Goal: Task Accomplishment & Management: Manage account settings

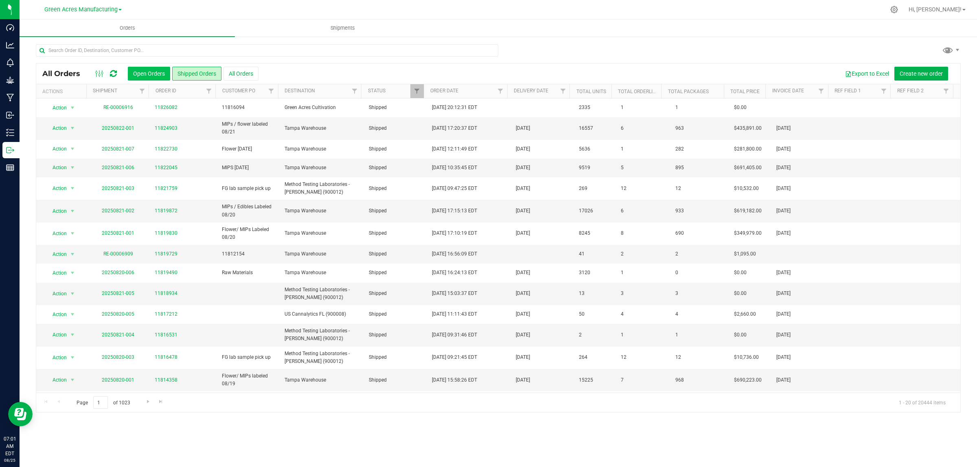
click at [149, 67] on button "Open Orders" at bounding box center [149, 74] width 42 height 14
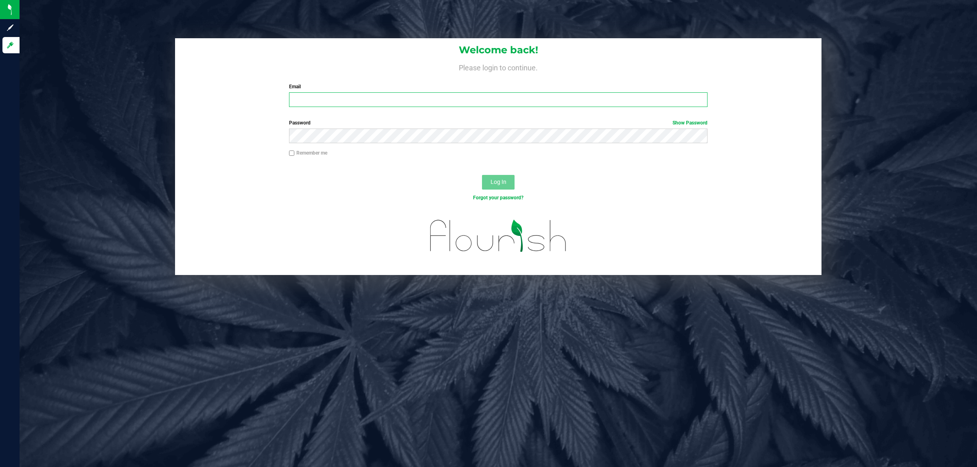
type input "wcavanaugh@liveparallel.com"
click at [497, 175] on button "Log In" at bounding box center [498, 182] width 33 height 15
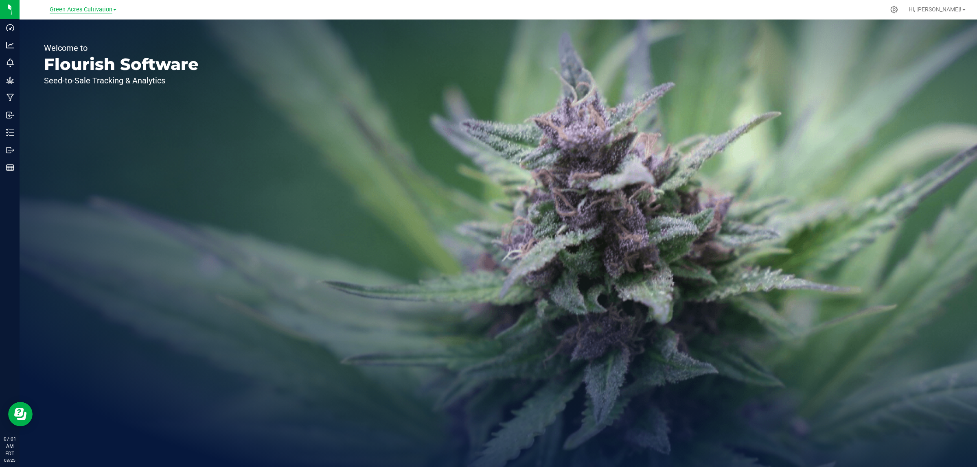
click at [68, 9] on span "Green Acres Cultivation" at bounding box center [81, 9] width 63 height 7
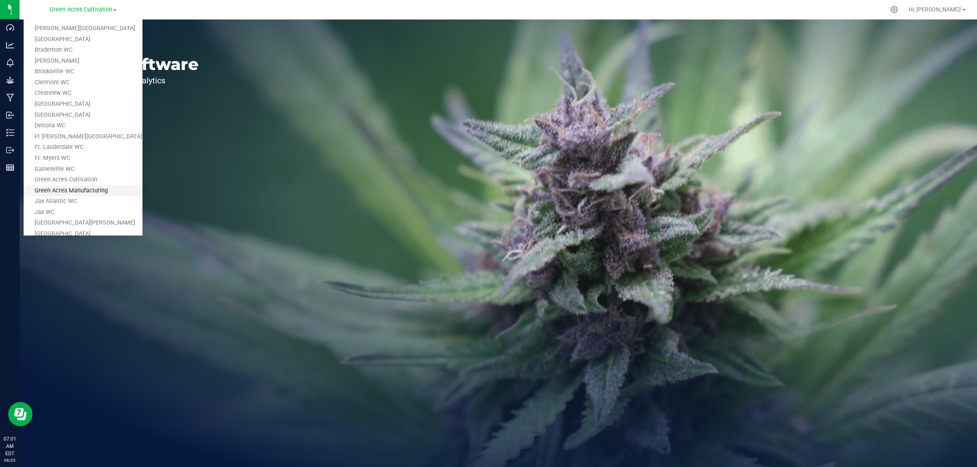
click at [77, 188] on link "Green Acres Manufacturing" at bounding box center [83, 191] width 119 height 11
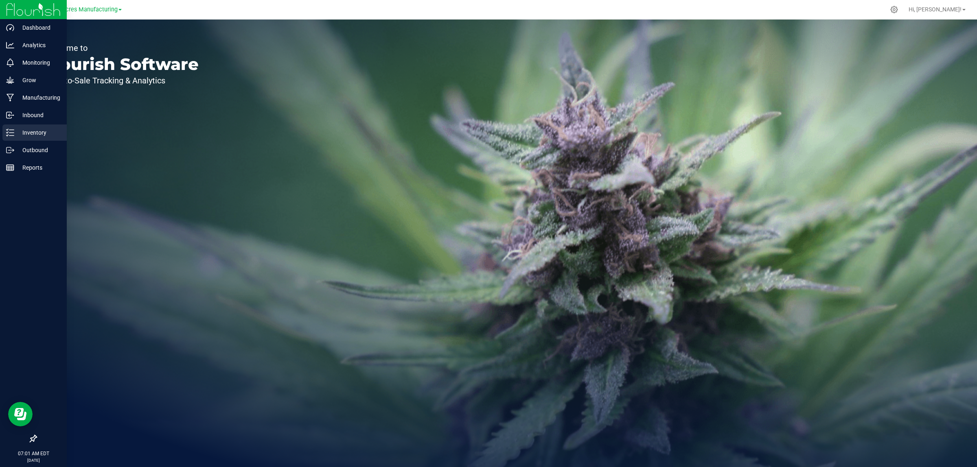
click at [14, 133] on p "Inventory" at bounding box center [38, 133] width 49 height 10
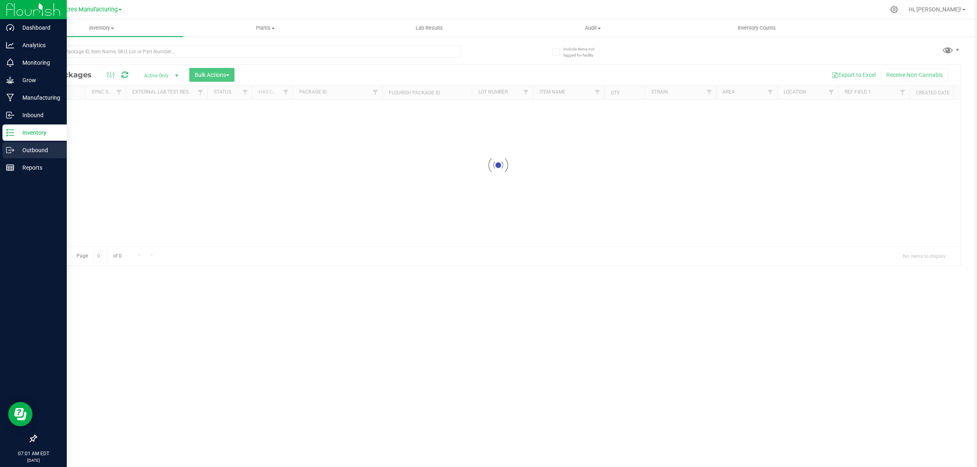
click at [21, 148] on p "Outbound" at bounding box center [38, 150] width 49 height 10
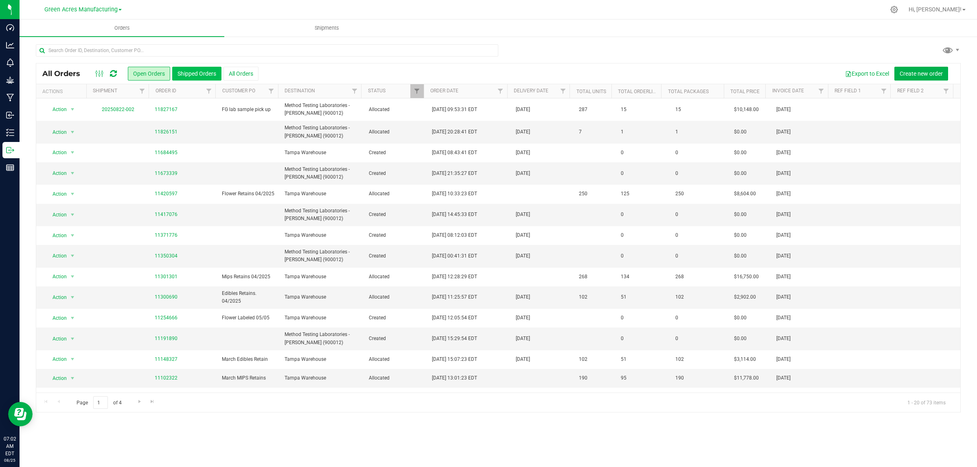
click at [194, 74] on button "Shipped Orders" at bounding box center [196, 74] width 49 height 14
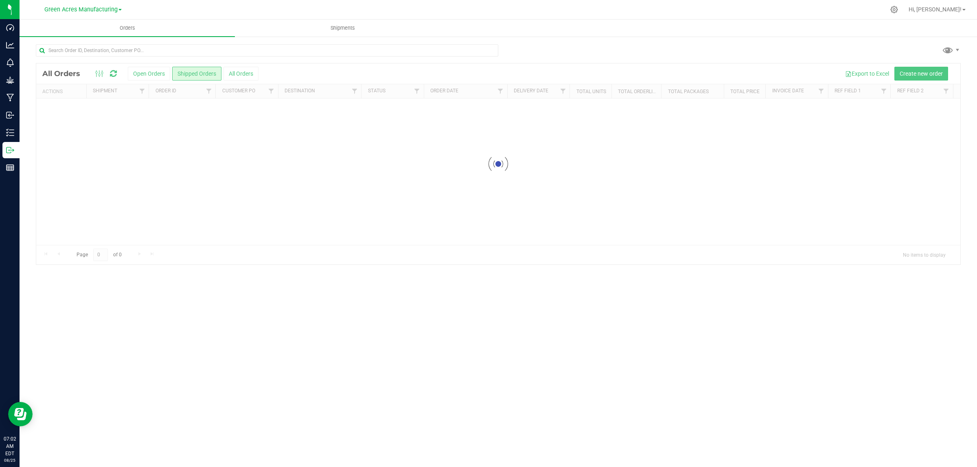
click at [151, 73] on div at bounding box center [498, 164] width 924 height 201
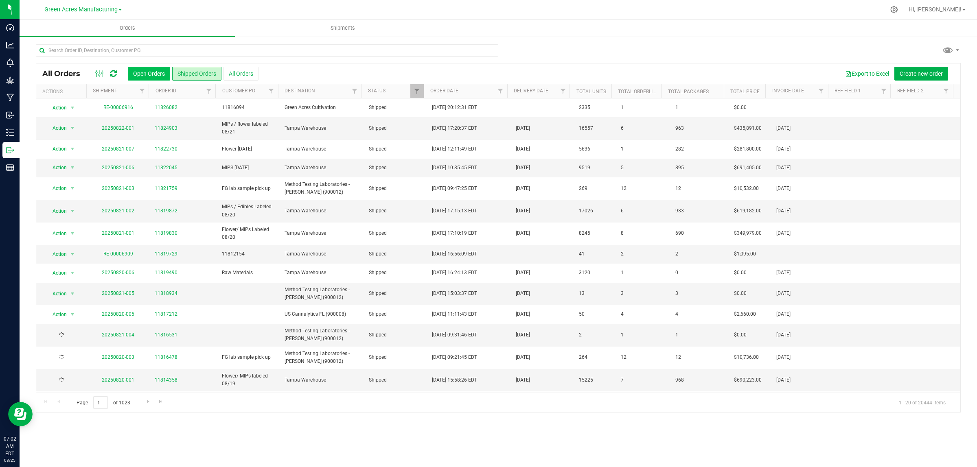
click at [137, 74] on button "Open Orders" at bounding box center [149, 74] width 42 height 14
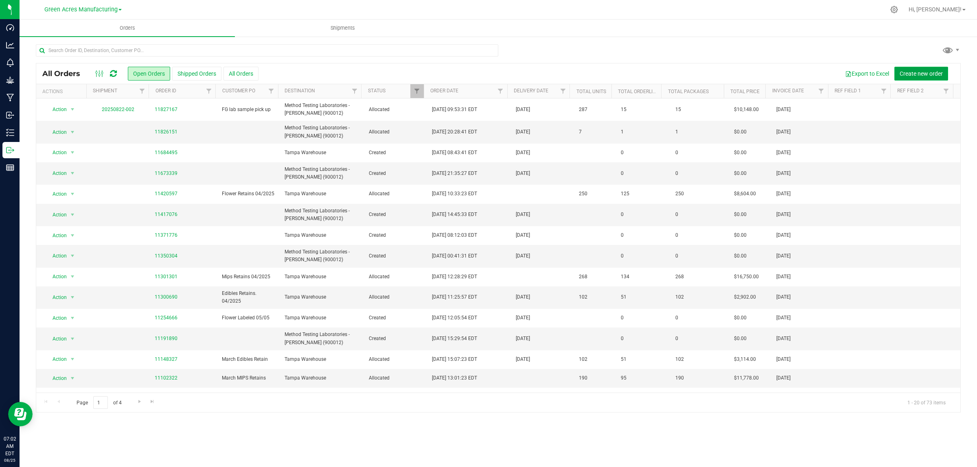
click at [907, 70] on span "Create new order" at bounding box center [921, 73] width 43 height 7
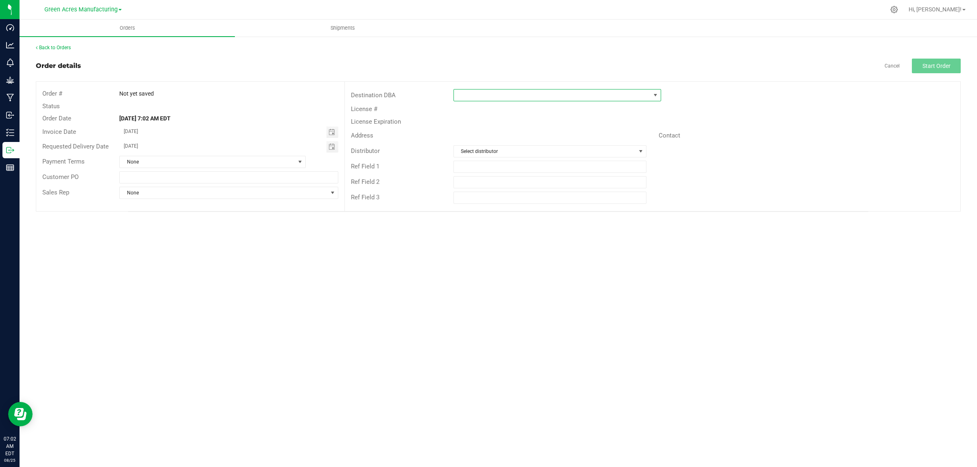
click at [490, 92] on span at bounding box center [552, 95] width 197 height 11
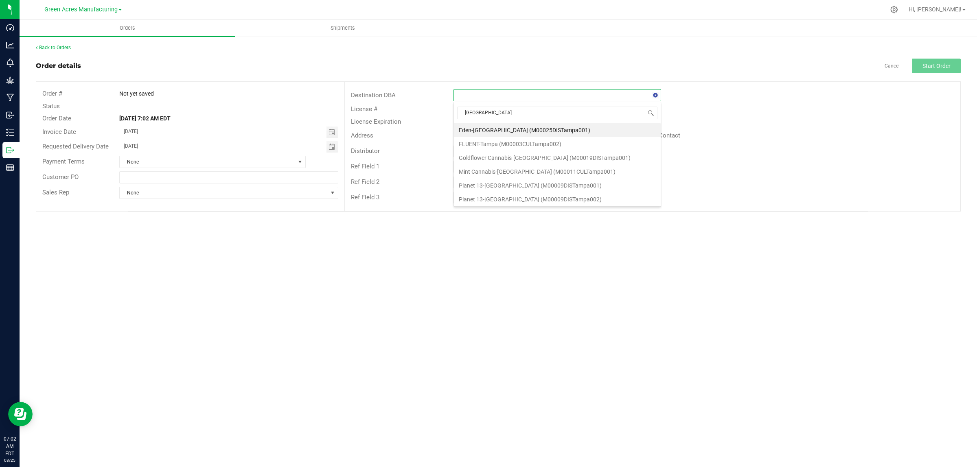
type input "tampa w"
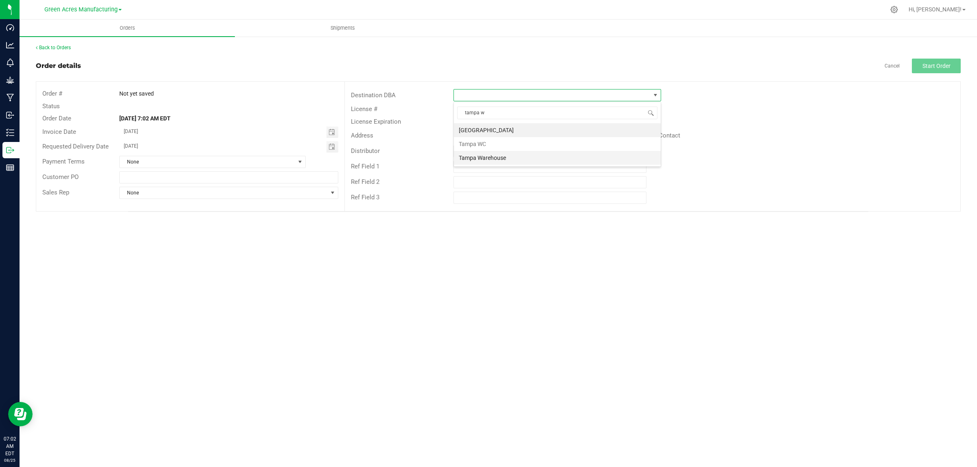
click at [475, 156] on li "Tampa Warehouse" at bounding box center [557, 158] width 207 height 14
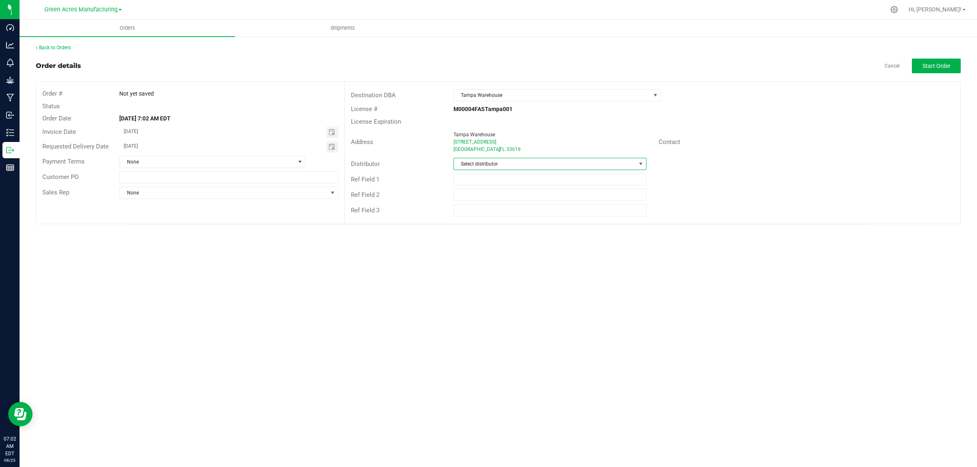
click at [475, 164] on span "Select distributor" at bounding box center [545, 163] width 182 height 11
type input "para"
click at [496, 198] on li "Parallel - Wimauma" at bounding box center [550, 200] width 192 height 14
click at [934, 66] on span "Start Order" at bounding box center [936, 66] width 28 height 7
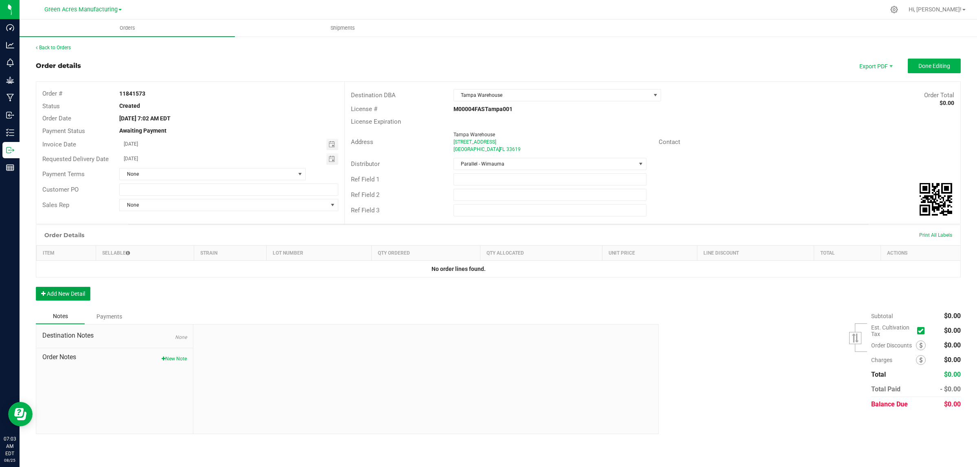
click at [71, 296] on button "Add New Detail" at bounding box center [63, 294] width 55 height 14
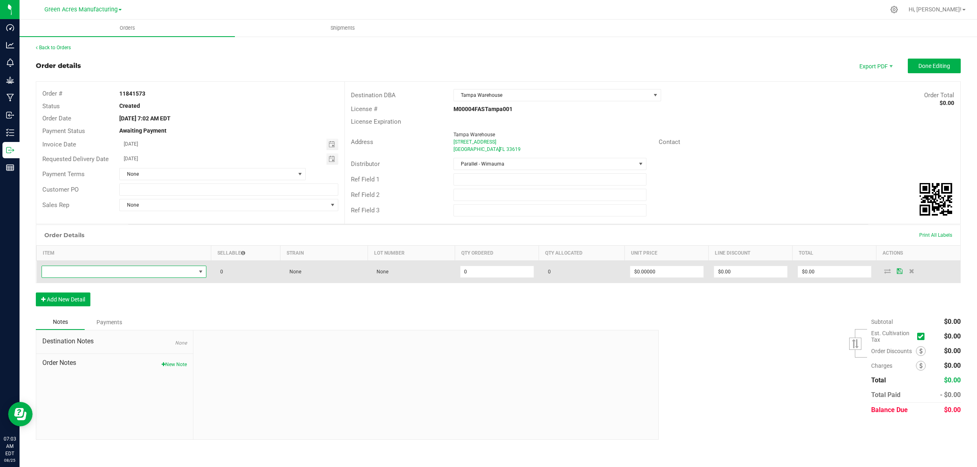
click at [166, 268] on span "NO DATA FOUND" at bounding box center [119, 271] width 154 height 11
type input "FT - CANNABIS FLOWER - 3.5G - WBV - HYB"
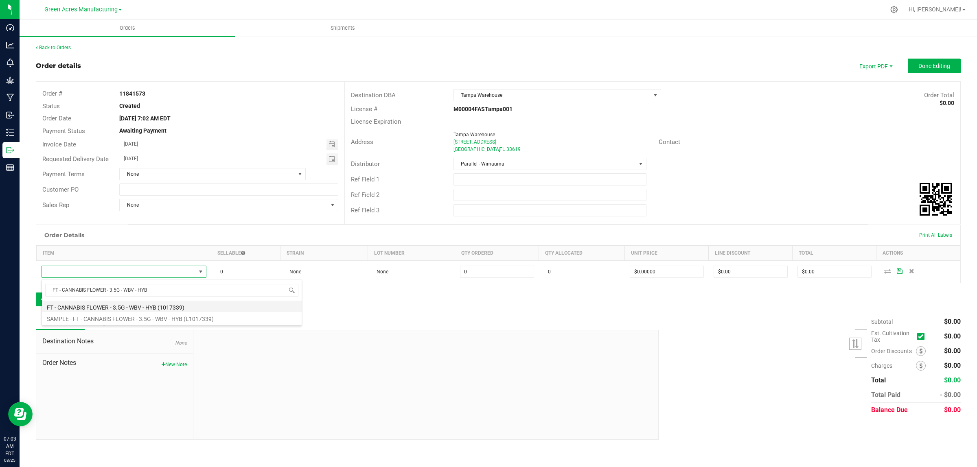
click at [68, 305] on li "FT - CANNABIS FLOWER - 3.5G - WBV - HYB (1017339)" at bounding box center [172, 306] width 260 height 11
type input "0 ea"
type input "$50.00000"
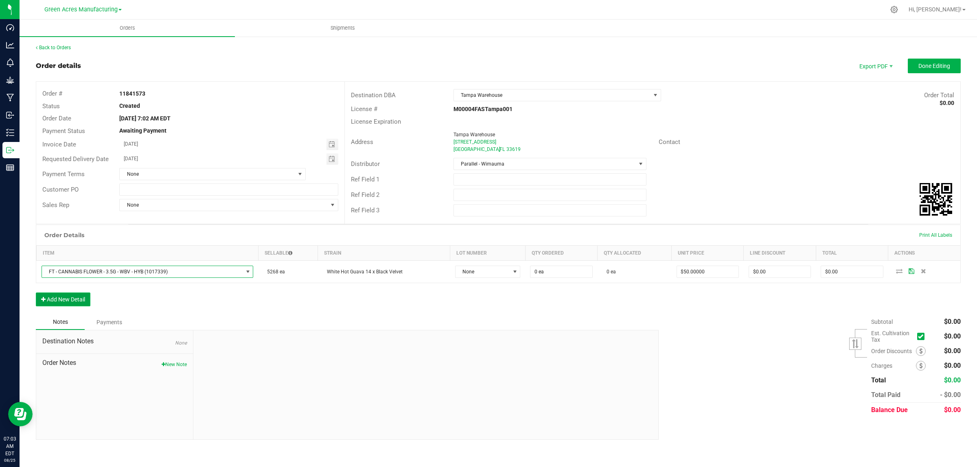
click at [68, 298] on button "Add New Detail" at bounding box center [63, 300] width 55 height 14
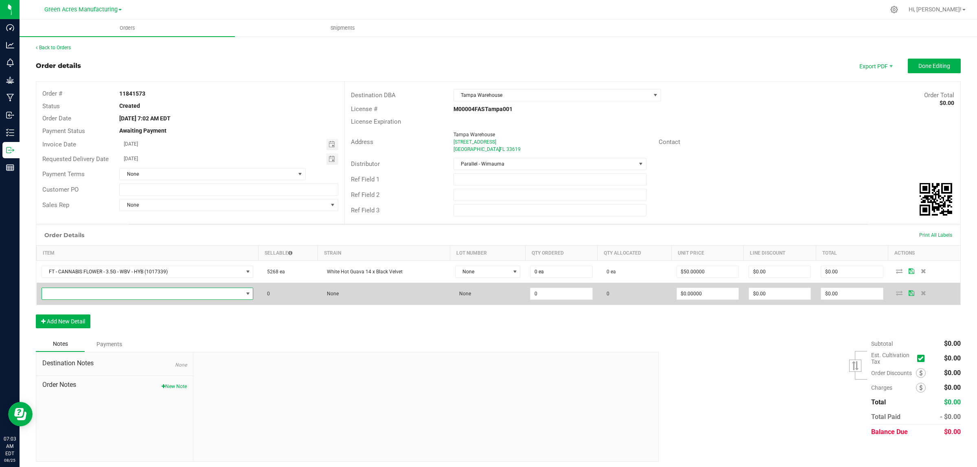
click at [155, 290] on span "NO DATA FOUND" at bounding box center [142, 293] width 201 height 11
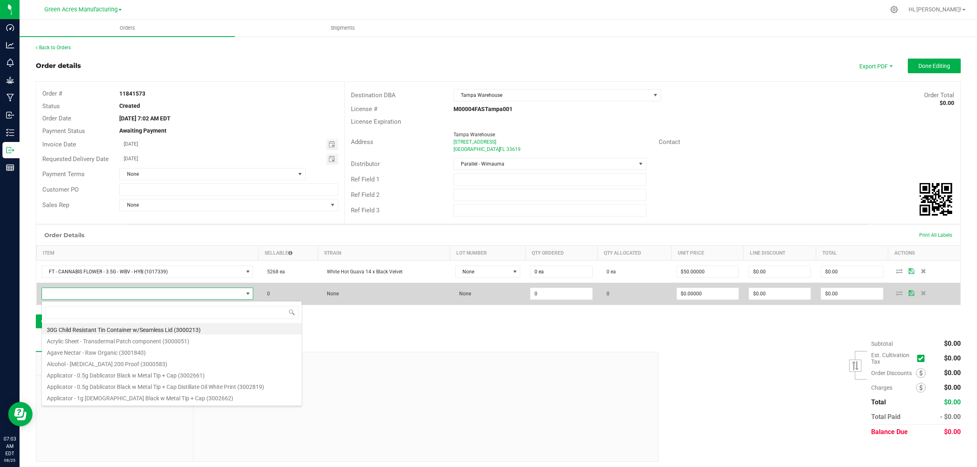
scroll to position [13, 210]
type input "FT - CANNABIS FLOWER - 3.5G - MFU - SAT"
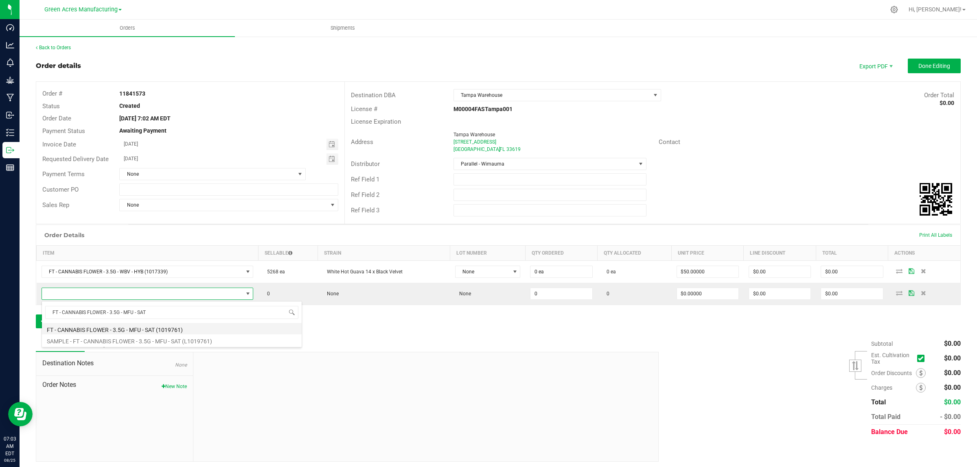
click at [86, 329] on li "FT - CANNABIS FLOWER - 3.5G - MFU - SAT (1019761)" at bounding box center [172, 328] width 260 height 11
type input "0 ea"
type input "$50.00000"
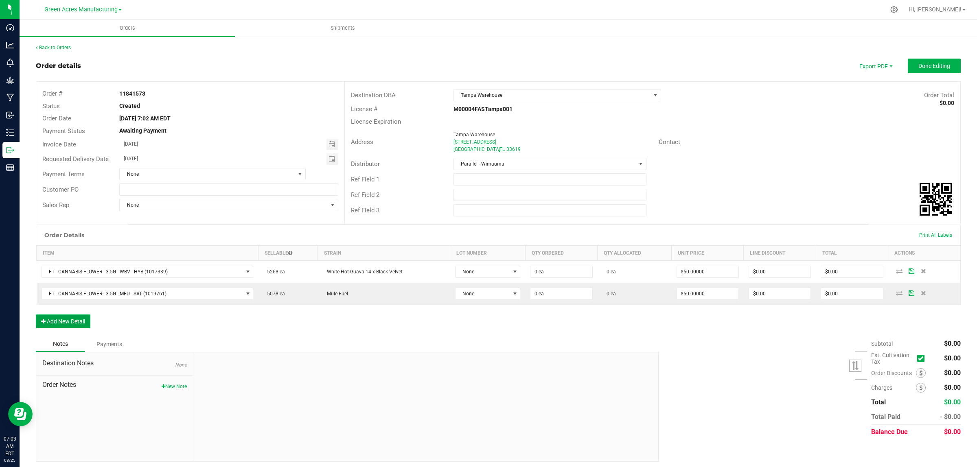
click at [72, 323] on button "Add New Detail" at bounding box center [63, 322] width 55 height 14
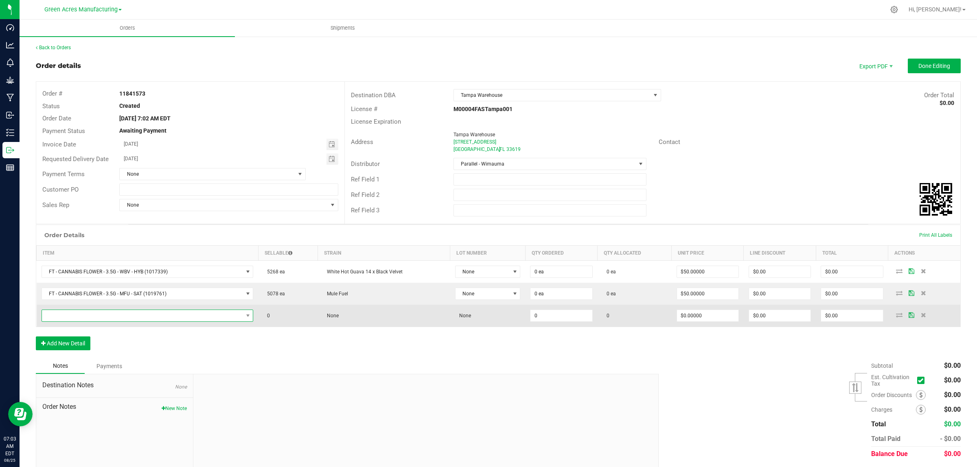
click at [219, 311] on span "NO DATA FOUND" at bounding box center [142, 315] width 201 height 11
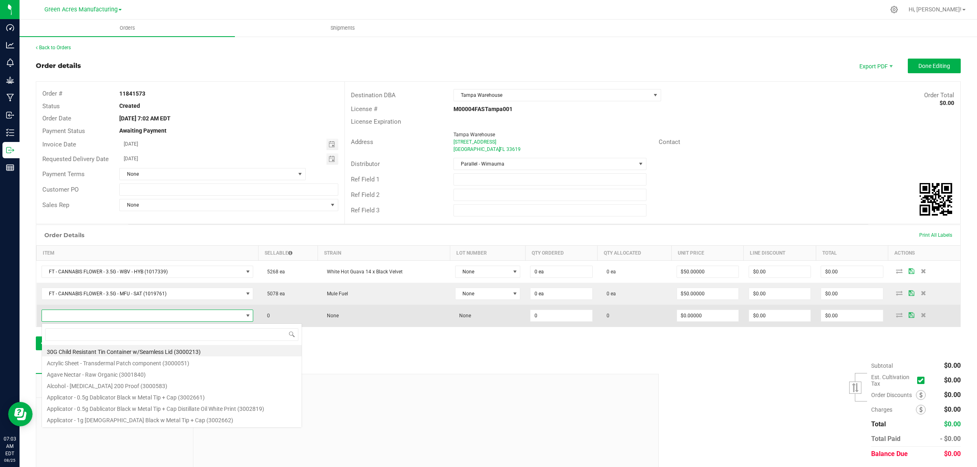
scroll to position [13, 208]
type input "FD - FLOWER GREENHOUSE - 3.5G - HTM - HYB"
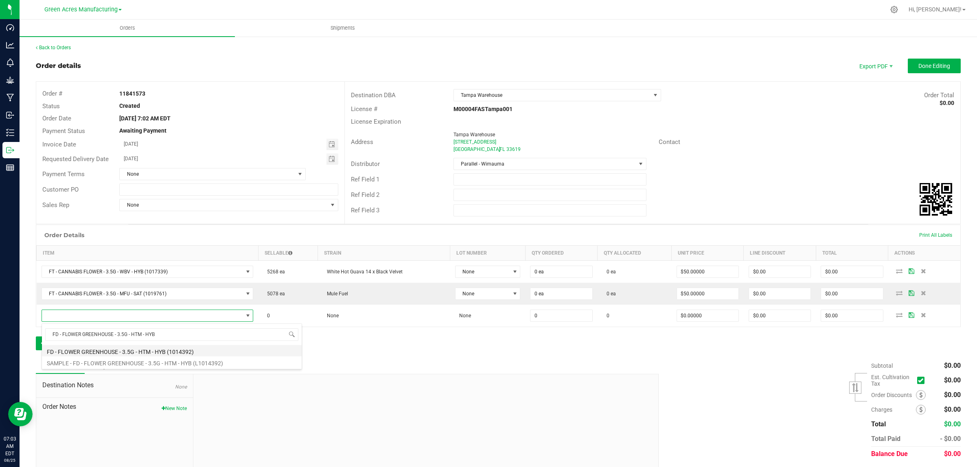
click at [81, 351] on li "FD - FLOWER GREENHOUSE - 3.5G - HTM - HYB (1014392)" at bounding box center [172, 350] width 260 height 11
type input "0 ea"
type input "$30.00000"
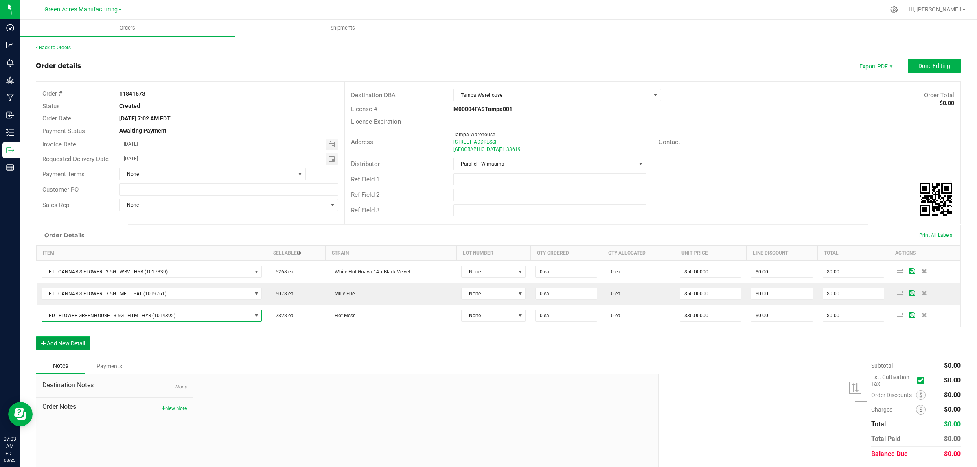
click at [62, 344] on button "Add New Detail" at bounding box center [63, 344] width 55 height 14
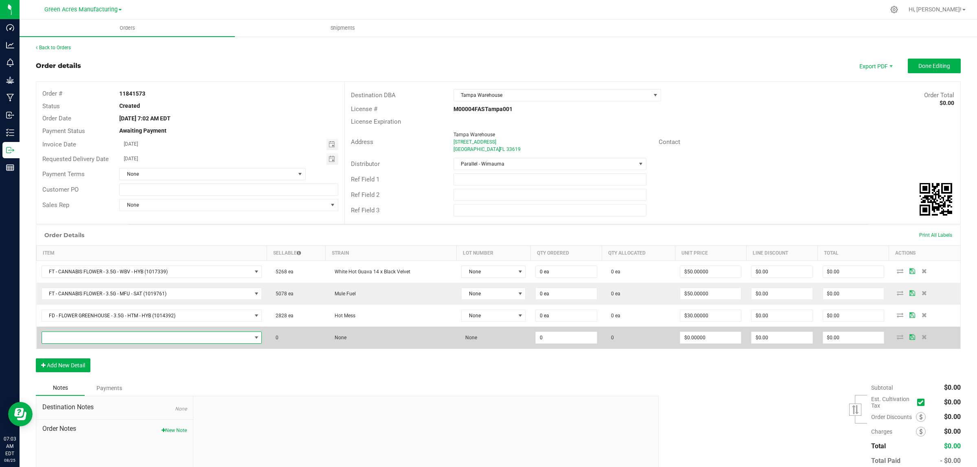
click at [120, 337] on span "NO DATA FOUND" at bounding box center [147, 337] width 210 height 11
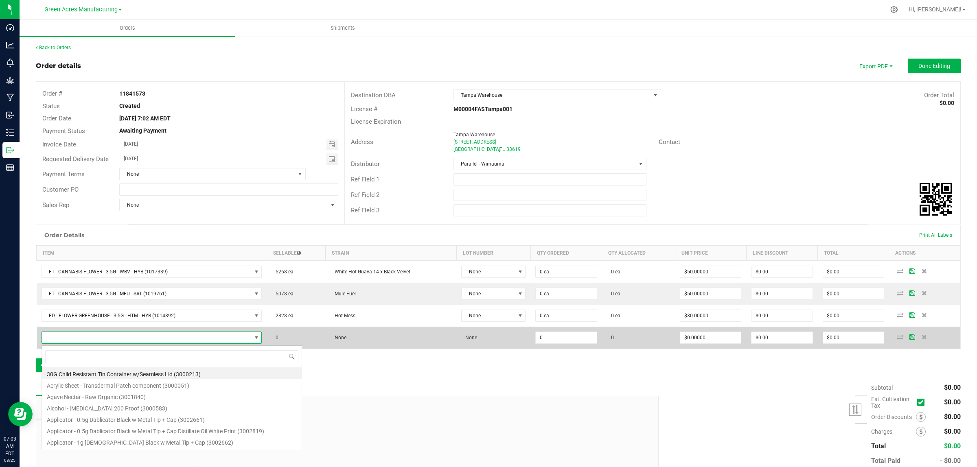
scroll to position [13, 216]
type input "FT - PRE-ROLL - 0.5G - 5CT - BLT - IND"
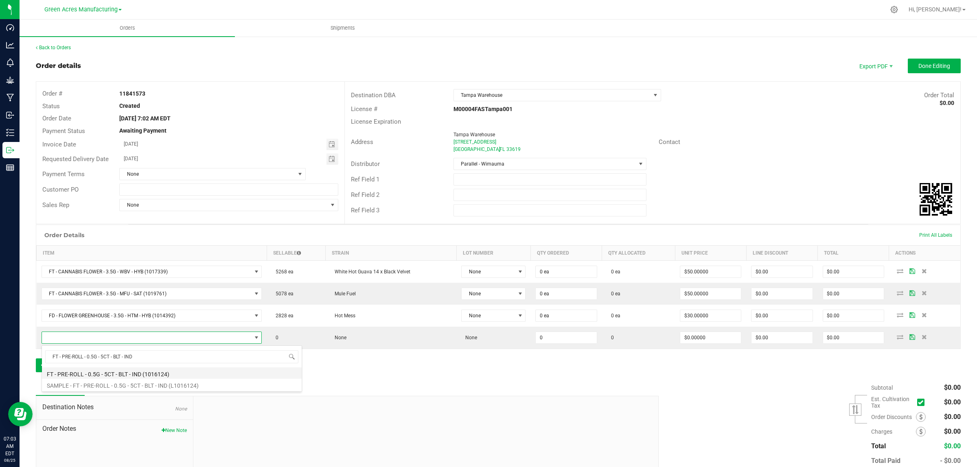
click at [103, 375] on li "FT - PRE-ROLL - 0.5G - 5CT - BLT - IND (1016124)" at bounding box center [172, 373] width 260 height 11
type input "0 ea"
type input "$29.00000"
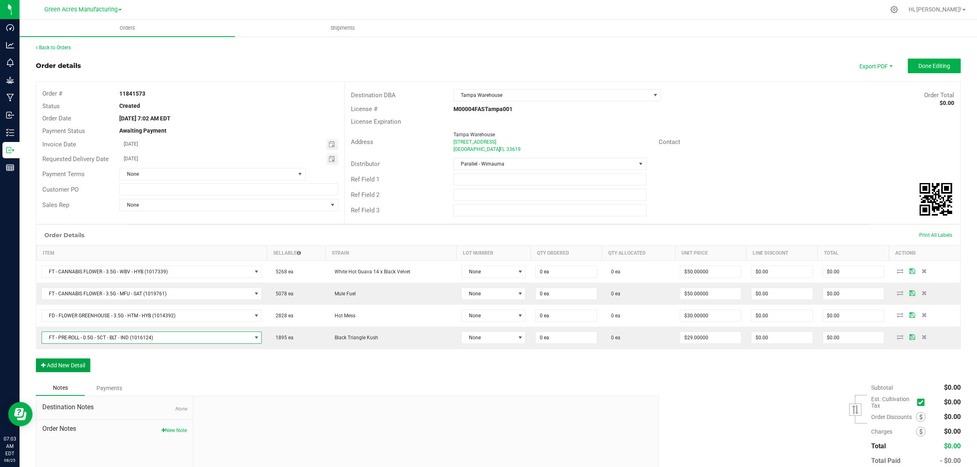
click at [68, 368] on button "Add New Detail" at bounding box center [63, 366] width 55 height 14
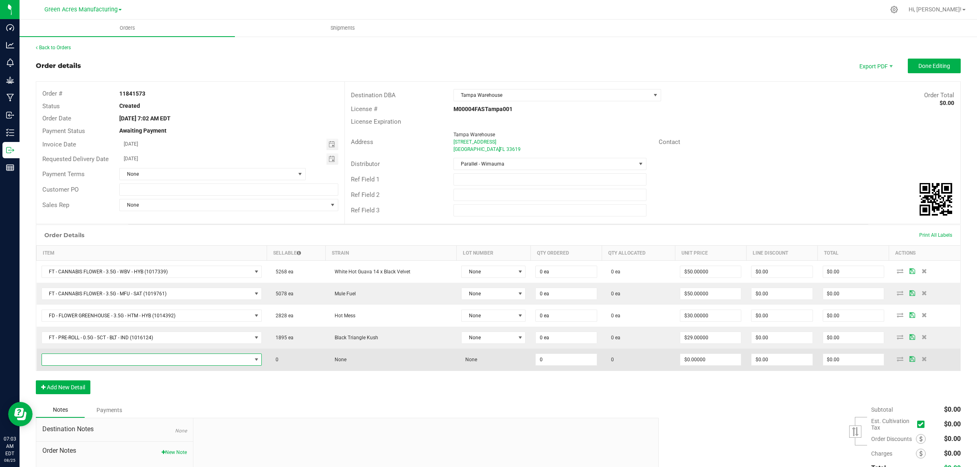
click at [153, 361] on span "NO DATA FOUND" at bounding box center [147, 359] width 210 height 11
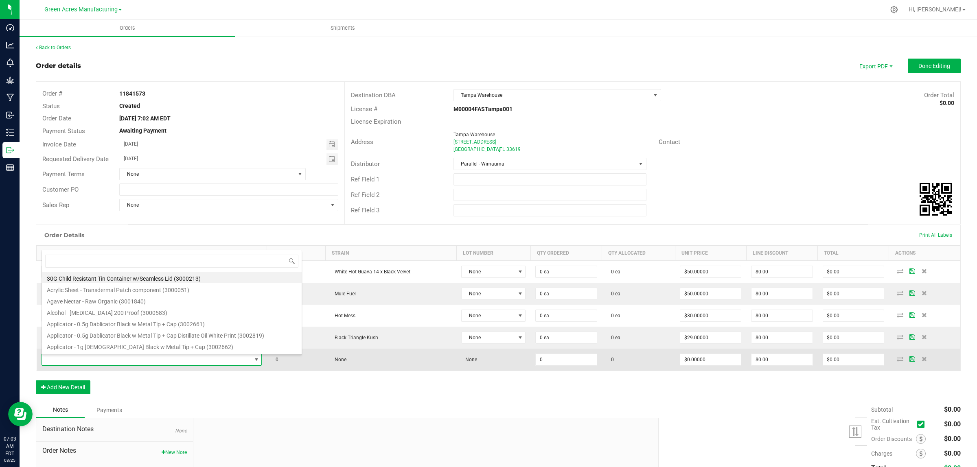
type input "FT - PRE-ROLL - 0.5G - 1CT - BLT - IND"
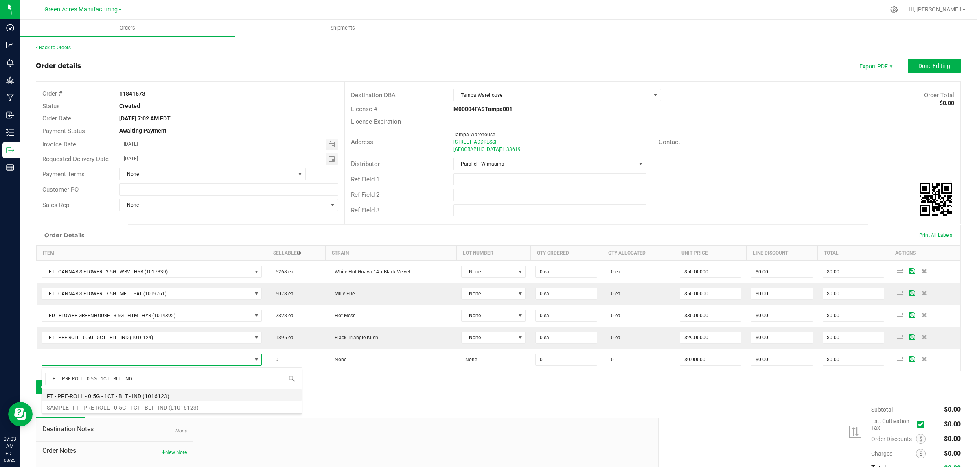
click at [85, 395] on li "FT - PRE-ROLL - 0.5G - 1CT - BLT - IND (1016123)" at bounding box center [172, 395] width 260 height 11
type input "0 ea"
type input "$5.00000"
click at [51, 383] on button "Add New Detail" at bounding box center [63, 388] width 55 height 14
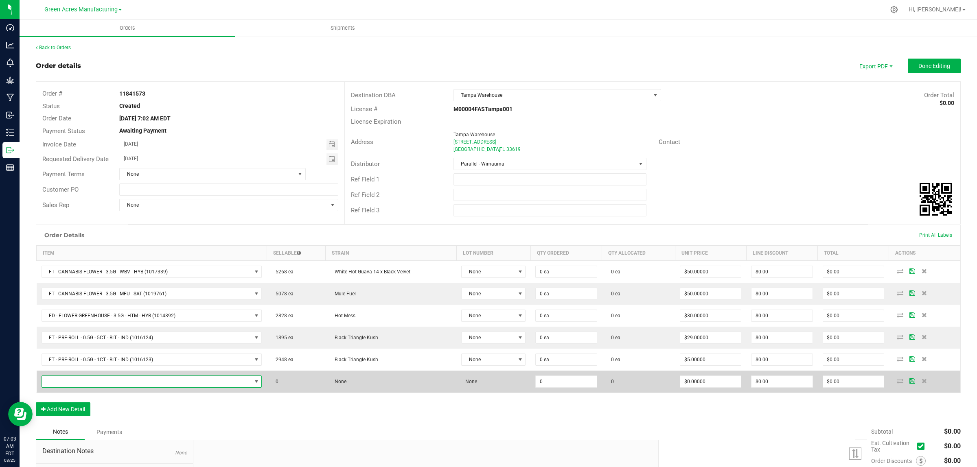
click at [177, 381] on span "NO DATA FOUND" at bounding box center [147, 381] width 210 height 11
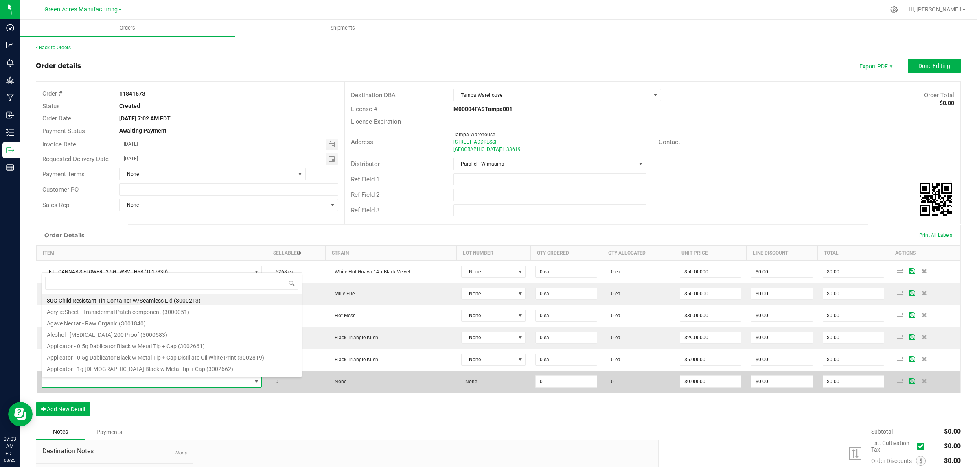
type input "FT - HASH COIN - 2G - IND"
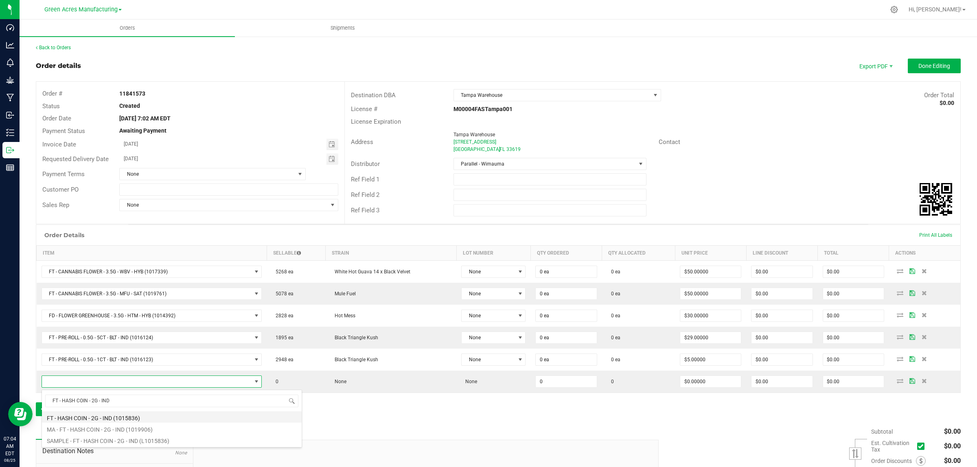
click at [60, 416] on li "FT - HASH COIN - 2G - IND (1015836)" at bounding box center [172, 417] width 260 height 11
type input "0 ea"
type input "$70.00000"
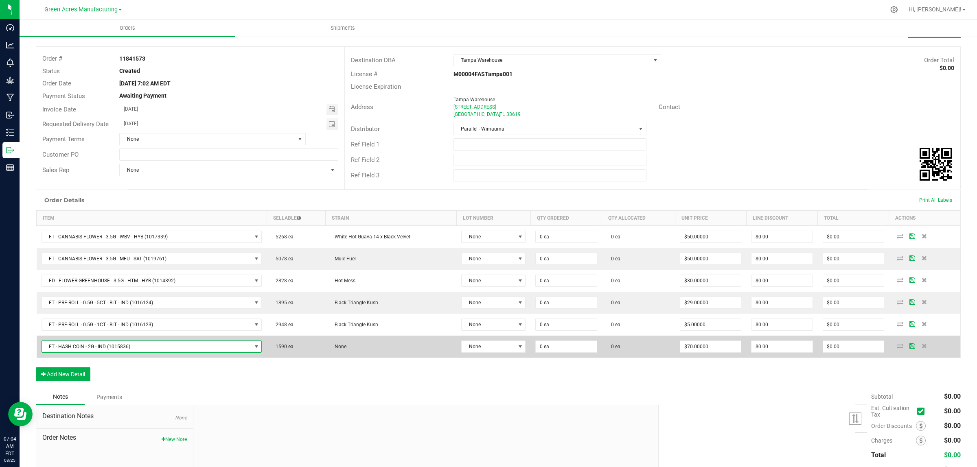
scroll to position [51, 0]
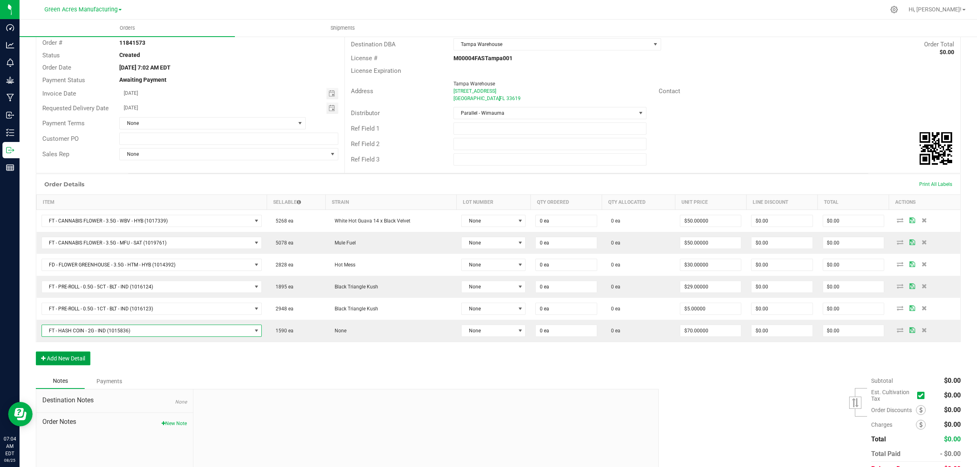
click at [64, 364] on button "Add New Detail" at bounding box center [63, 359] width 55 height 14
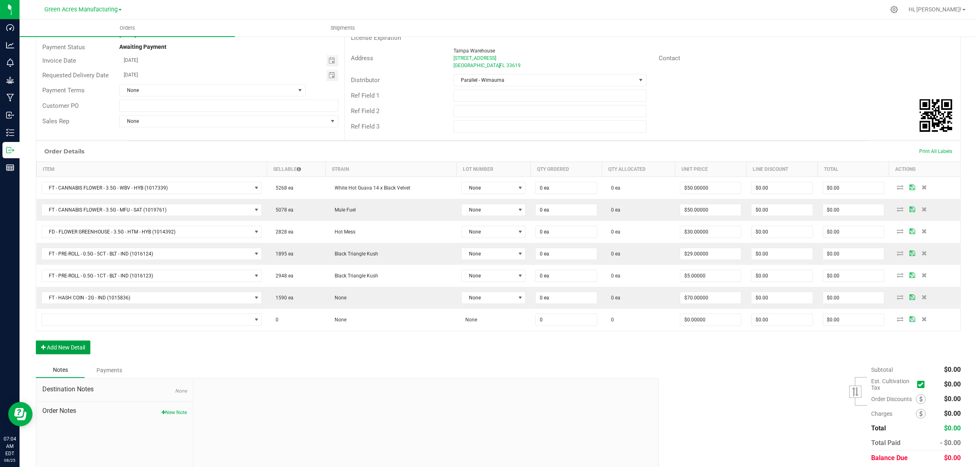
scroll to position [102, 0]
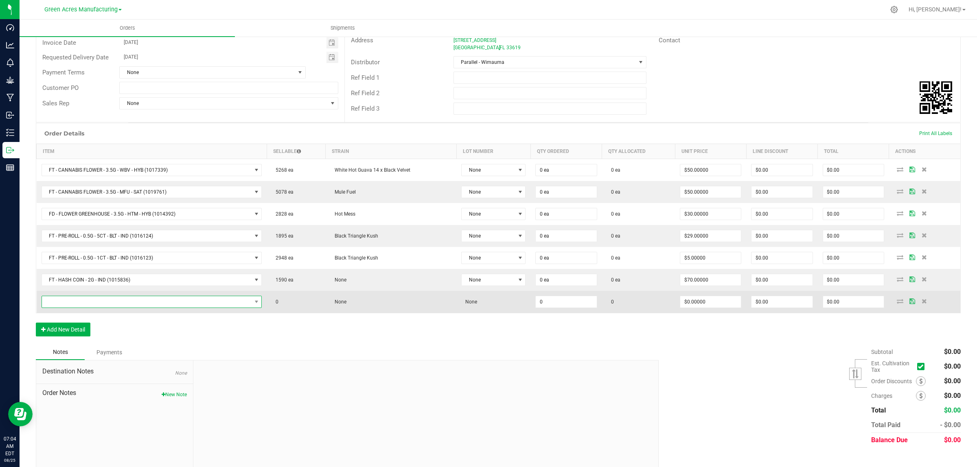
click at [127, 304] on span "NO DATA FOUND" at bounding box center [147, 301] width 210 height 11
type input "FT - VAPE CART CDT DISTILLATE - 1G - HNC - SAT"
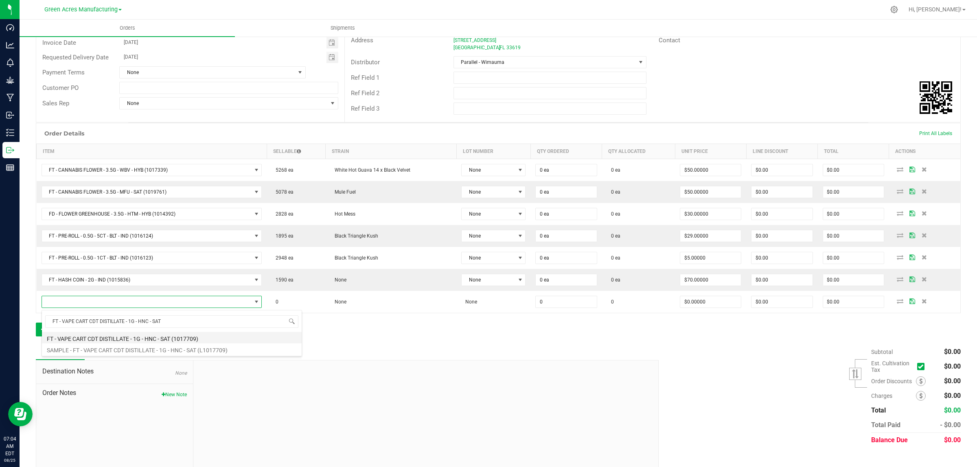
click at [63, 338] on li "FT - VAPE CART CDT DISTILLATE - 1G - HNC - SAT (1017709)" at bounding box center [172, 337] width 260 height 11
type input "0 ea"
type input "$95.00000"
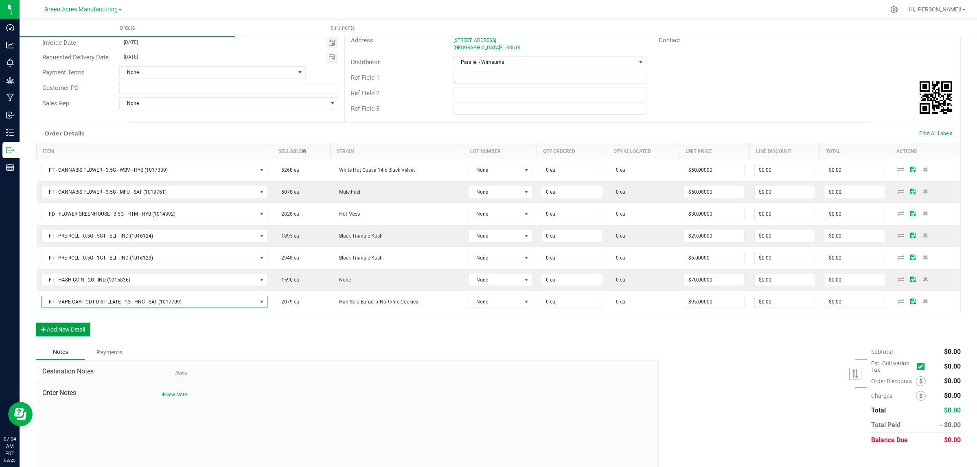
click at [54, 328] on button "Add New Detail" at bounding box center [63, 330] width 55 height 14
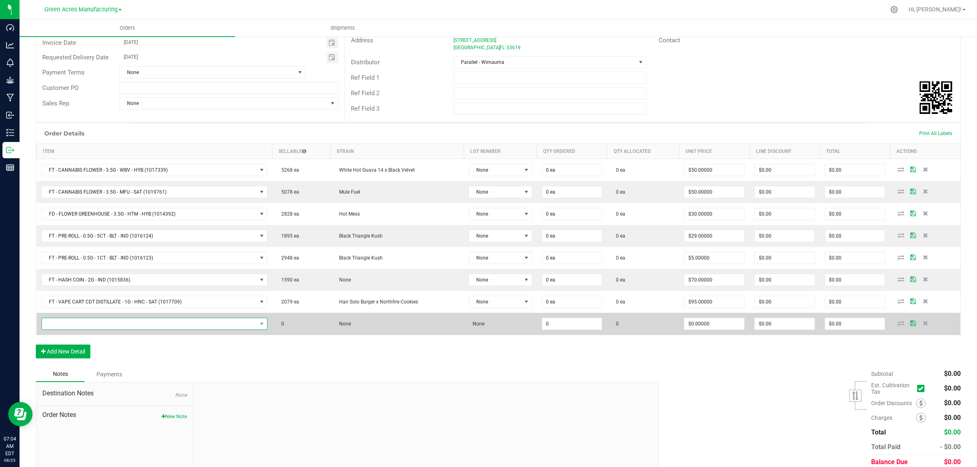
click at [86, 324] on span "NO DATA FOUND" at bounding box center [149, 323] width 215 height 11
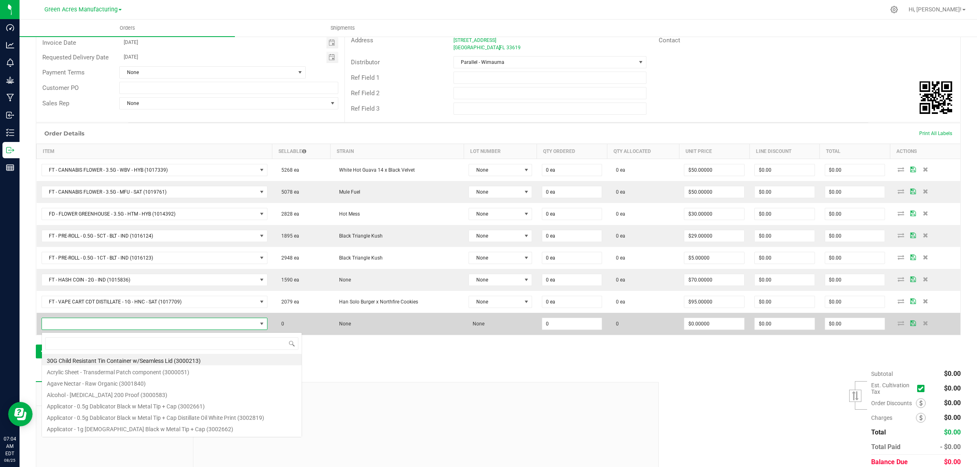
scroll to position [13, 221]
type input "SW - VAPE PEN DISTILLATE - 0.3G - DRM - 1CBD-9THC"
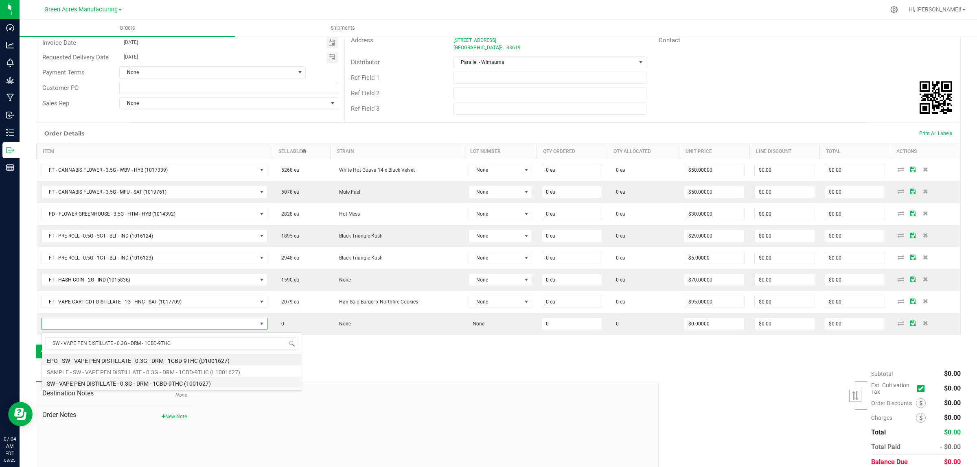
click at [61, 384] on li "SW - VAPE PEN DISTILLATE - 0.3G - DRM - 1CBD-9THC (1001627)" at bounding box center [172, 382] width 260 height 11
type input "0 ea"
type input "$35.00000"
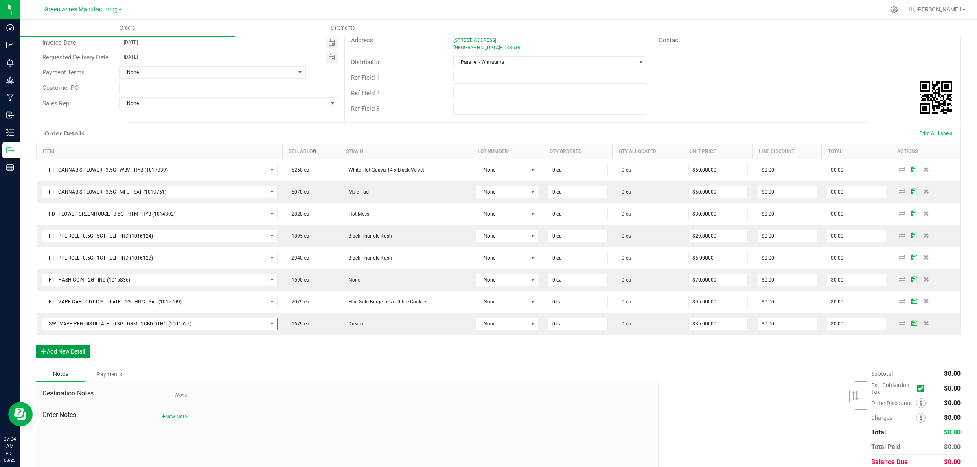
click at [59, 353] on button "Add New Detail" at bounding box center [63, 352] width 55 height 14
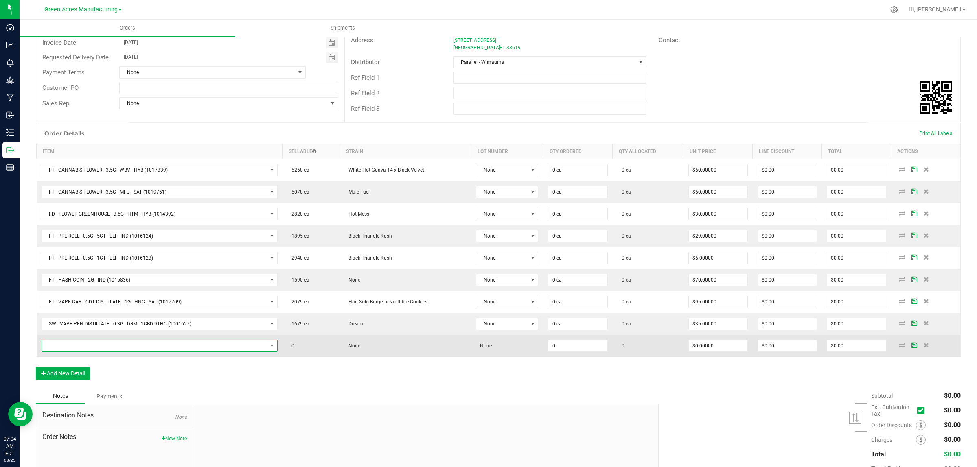
click at [151, 345] on span "NO DATA FOUND" at bounding box center [154, 345] width 225 height 11
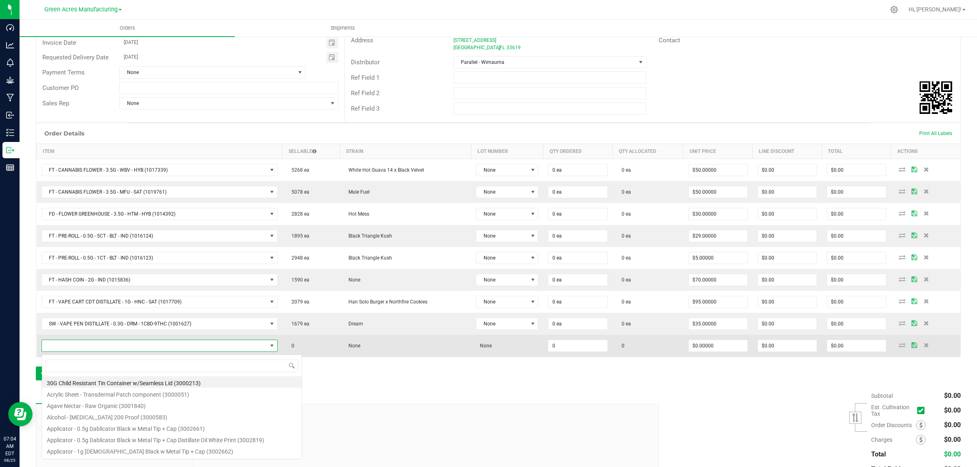
scroll to position [13, 232]
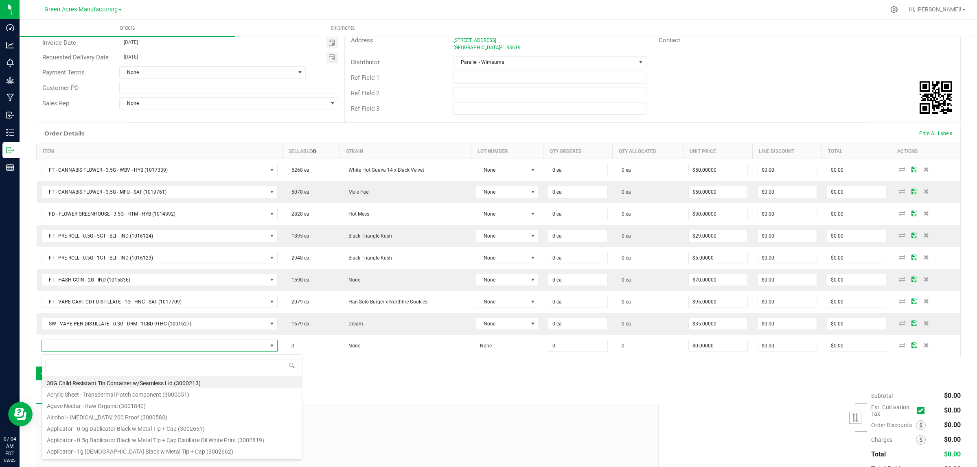
type input "WNA - SOFT CHEWS - 10MG - 10CT - HYB - WATERMELON"
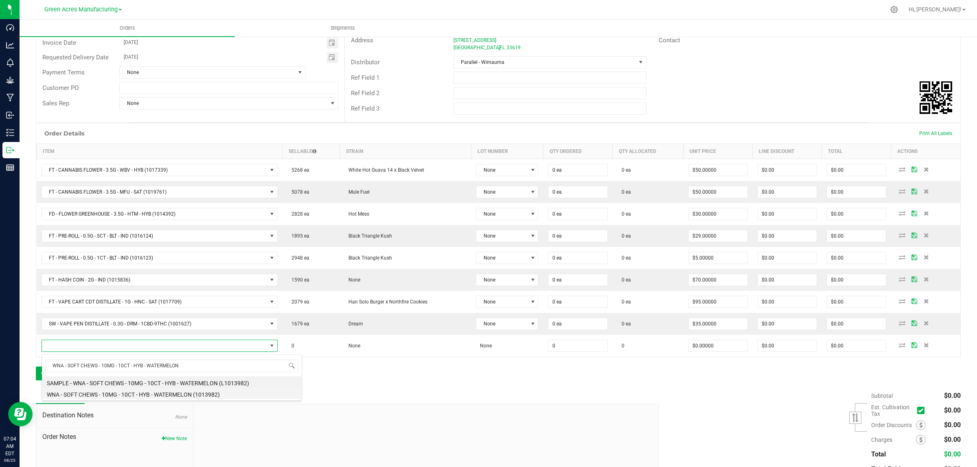
click at [127, 392] on li "WNA - SOFT CHEWS - 10MG - 10CT - HYB - WATERMELON (1013982)" at bounding box center [172, 393] width 260 height 11
type input "0 ea"
type input "$25.00000"
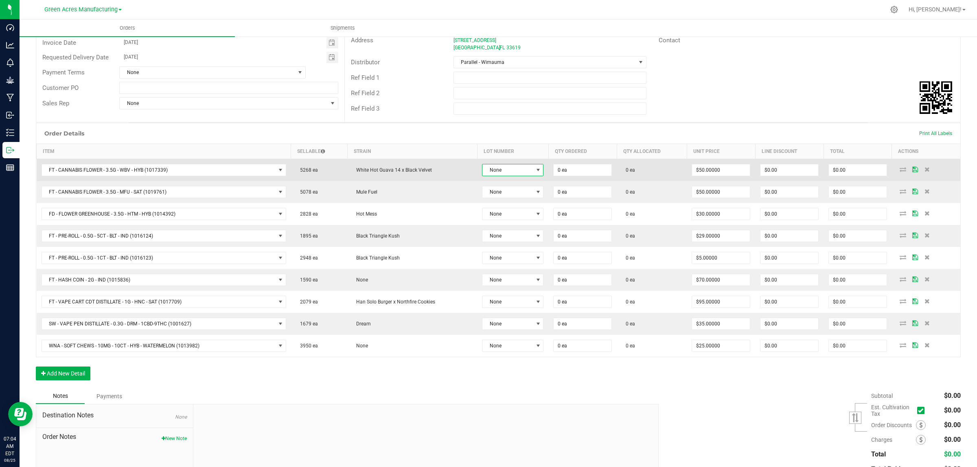
click at [519, 167] on span "None" at bounding box center [507, 169] width 50 height 11
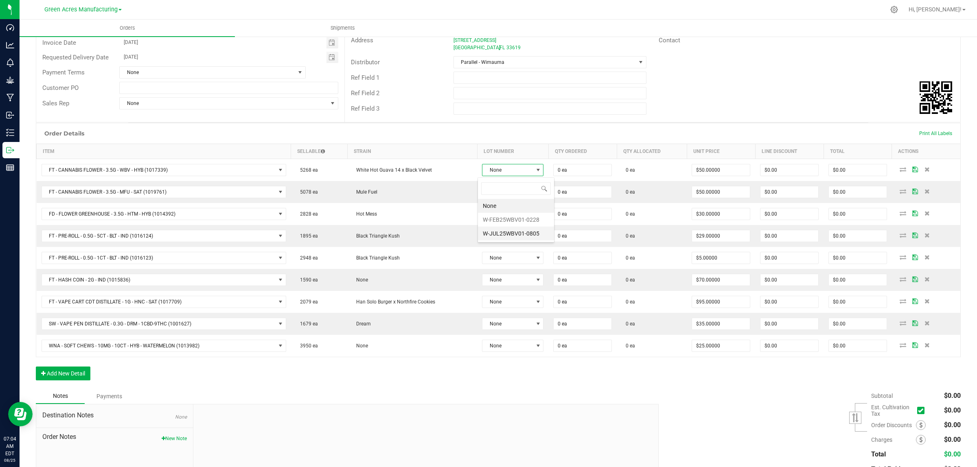
click at [528, 234] on li "W-JUL25WBV01-0805" at bounding box center [516, 234] width 76 height 14
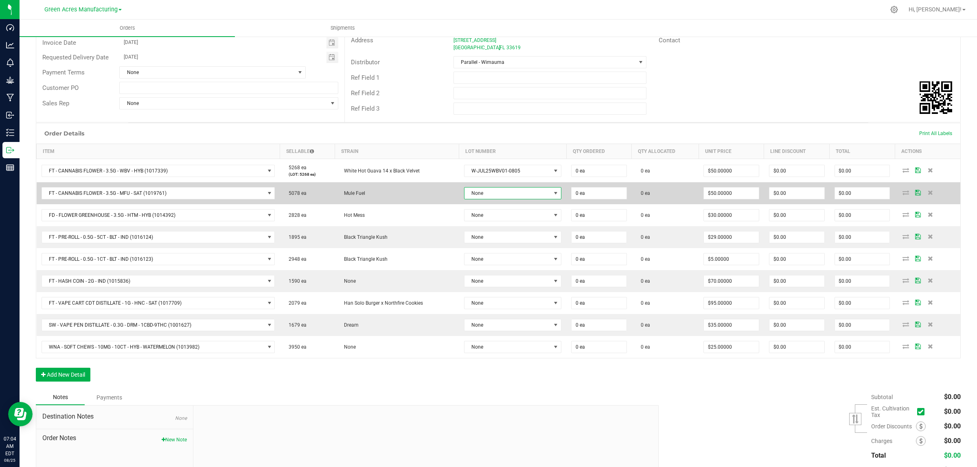
click at [520, 194] on span "None" at bounding box center [508, 193] width 86 height 11
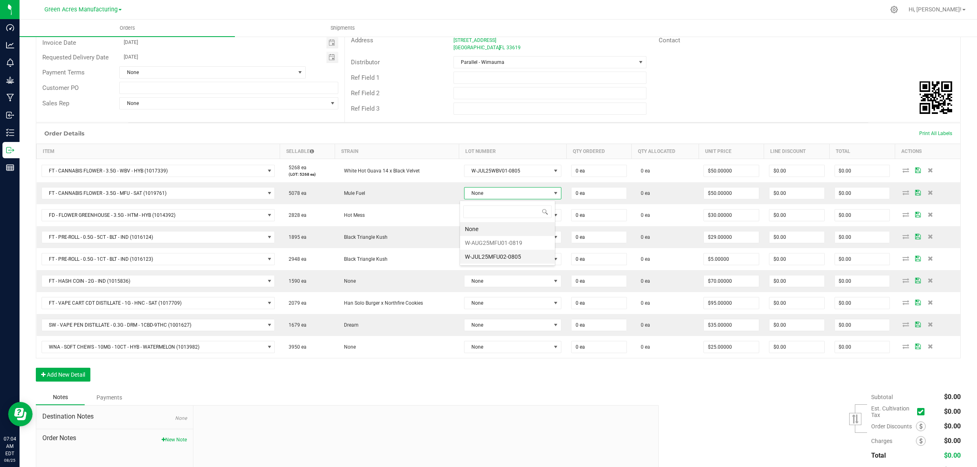
click at [528, 256] on li "W-JUL25MFU02-0805" at bounding box center [507, 257] width 95 height 14
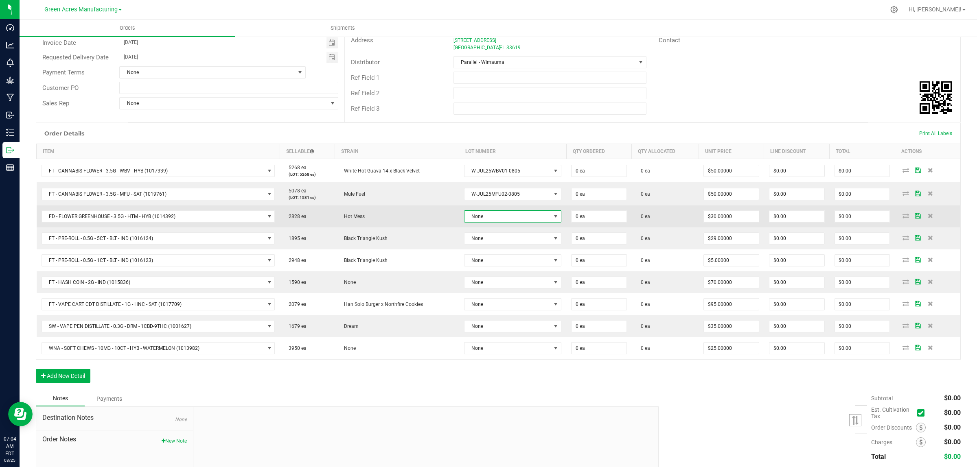
click at [519, 216] on span "None" at bounding box center [508, 216] width 86 height 11
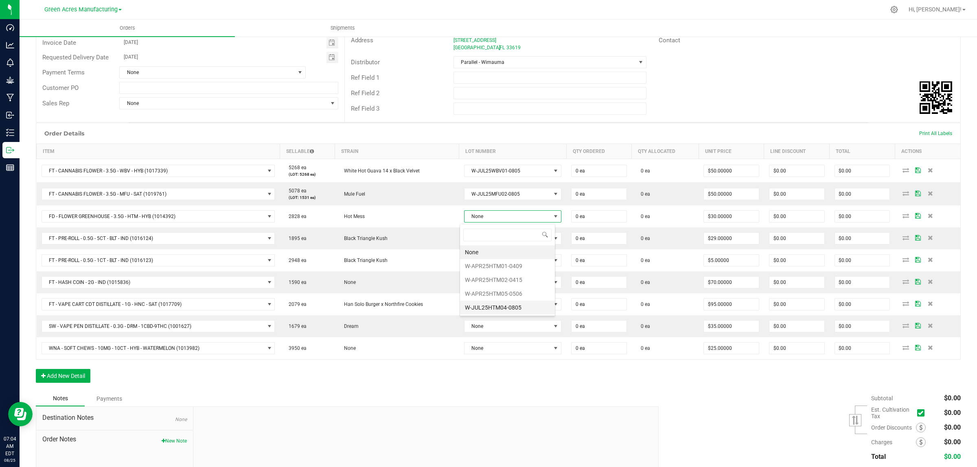
click at [517, 306] on li "W-JUL25HTM04-0805" at bounding box center [507, 308] width 95 height 14
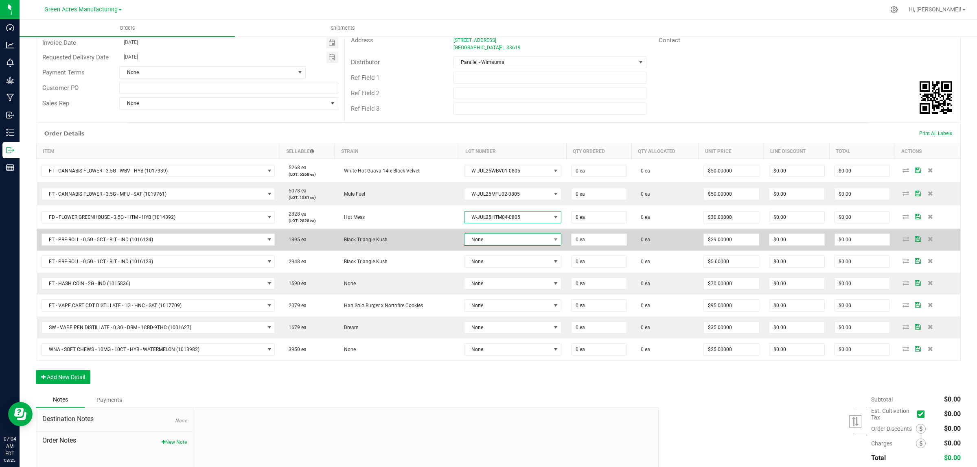
click at [515, 241] on span "None" at bounding box center [508, 239] width 86 height 11
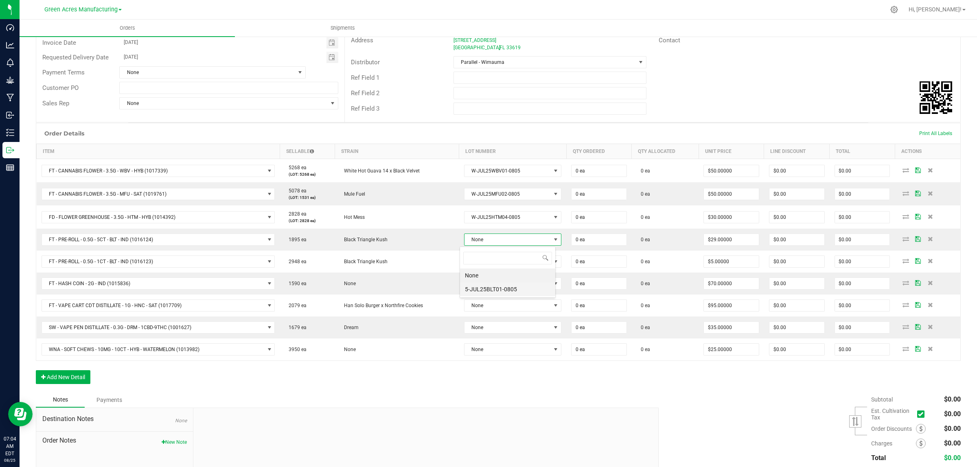
click at [487, 287] on li "5-JUL25BLT01-0805" at bounding box center [507, 290] width 95 height 14
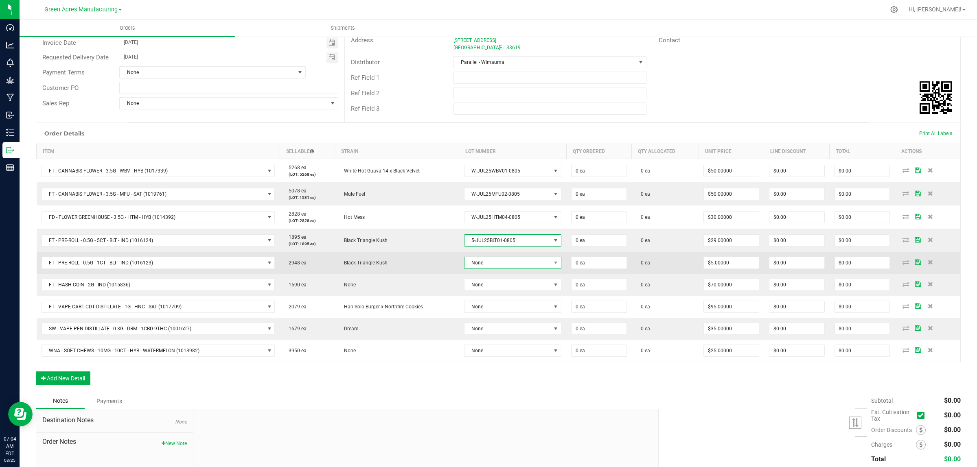
click at [495, 265] on span "None" at bounding box center [508, 262] width 86 height 11
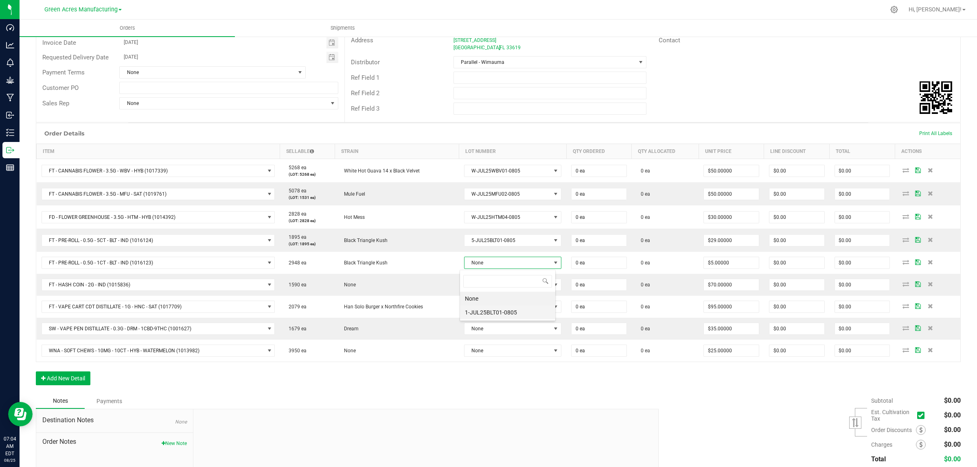
click at [494, 316] on li "1-JUL25BLT01-0805" at bounding box center [507, 313] width 95 height 14
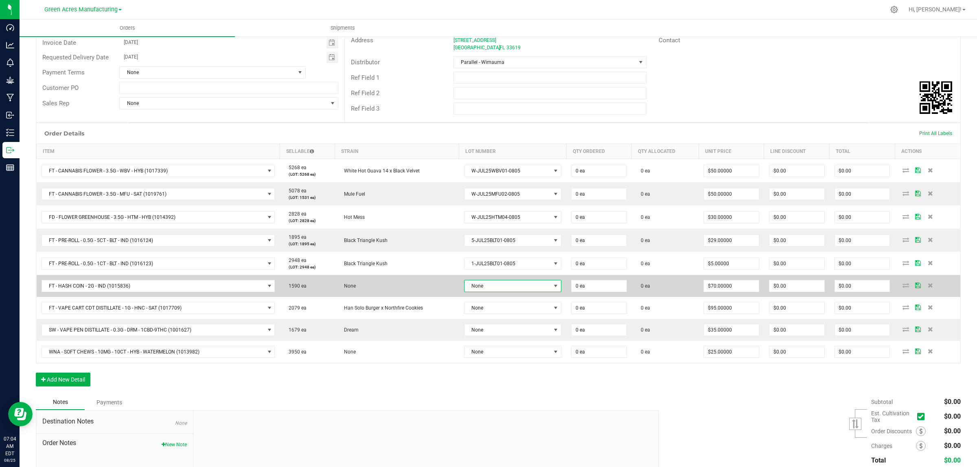
click at [491, 288] on span "None" at bounding box center [508, 285] width 86 height 11
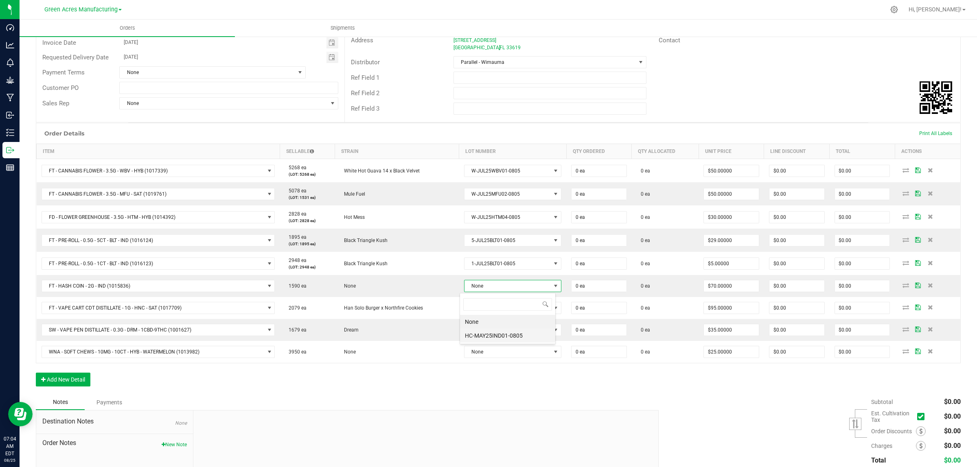
click at [491, 334] on li "HC-MAY25IND01-0805" at bounding box center [507, 336] width 95 height 14
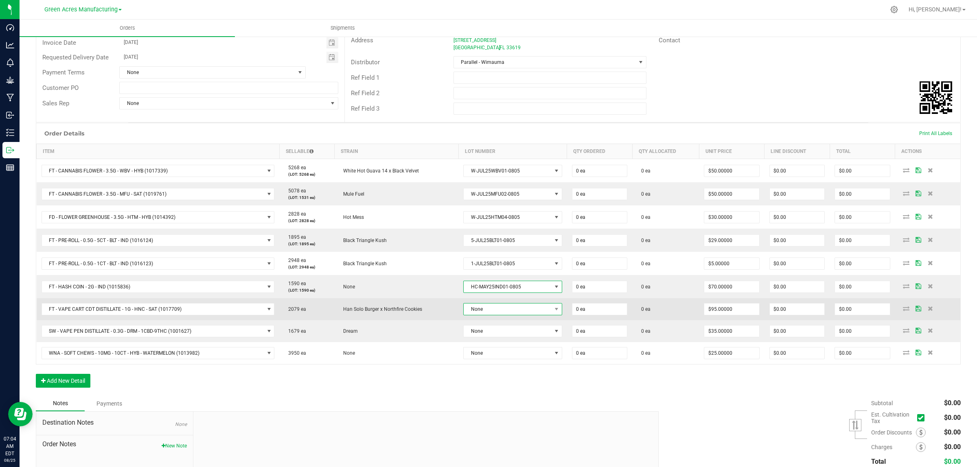
click at [487, 312] on span "None" at bounding box center [508, 309] width 88 height 11
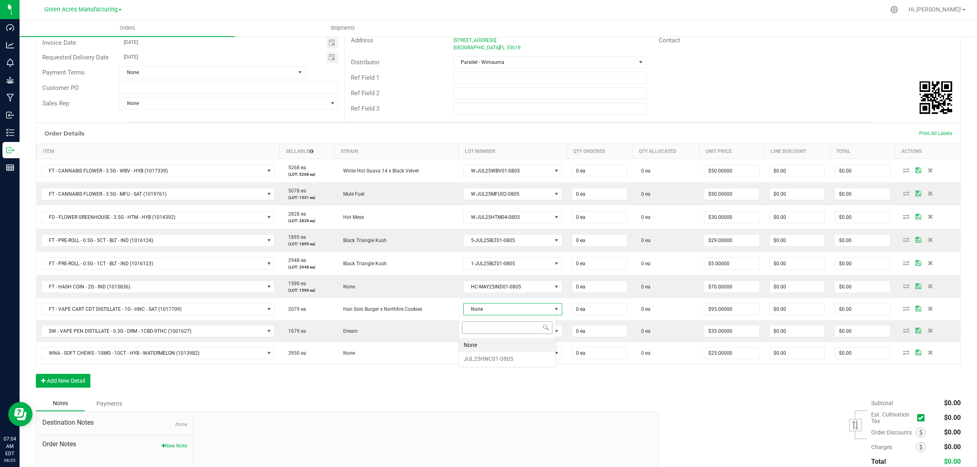
scroll to position [13, 98]
click at [483, 361] on li "JUL25HNC01-0805" at bounding box center [507, 359] width 97 height 14
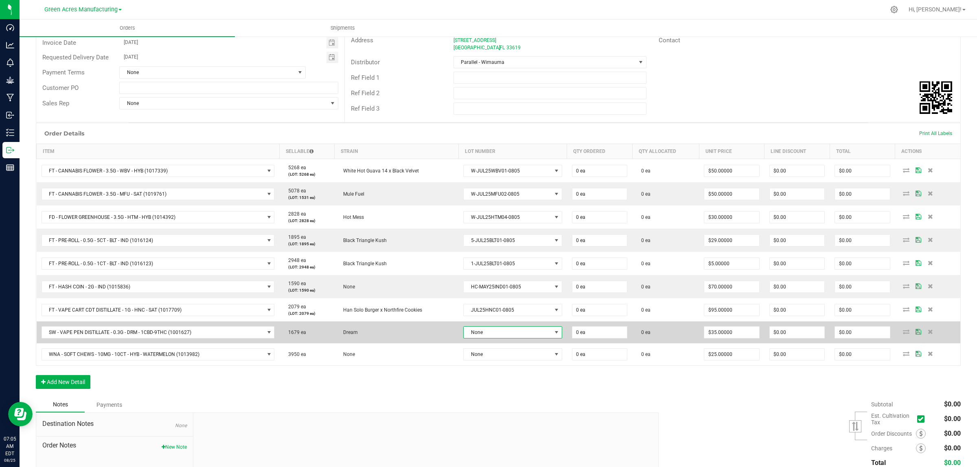
click at [482, 332] on span "None" at bounding box center [508, 332] width 88 height 11
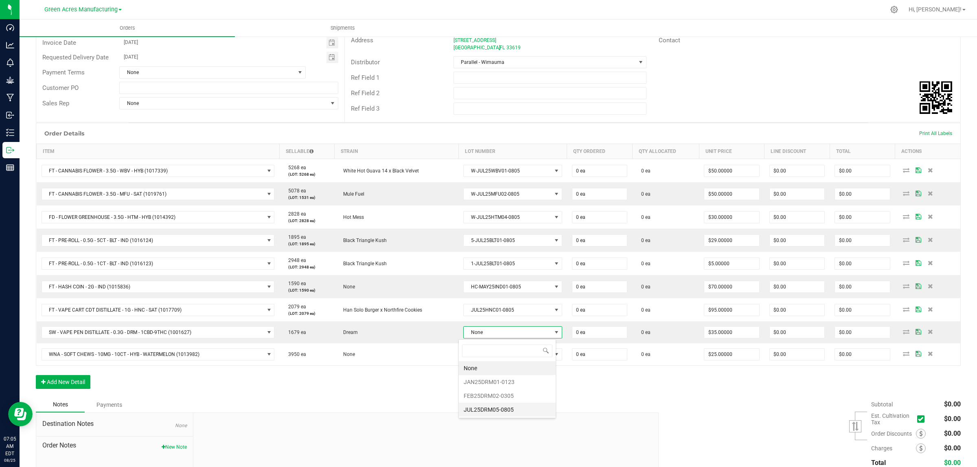
click at [482, 411] on li "JUL25DRM05-0805" at bounding box center [507, 410] width 97 height 14
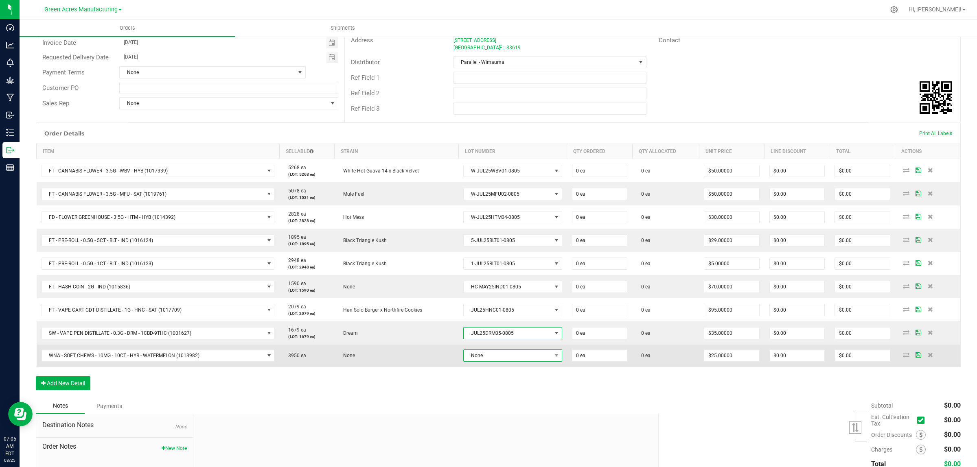
click at [487, 351] on span "None" at bounding box center [508, 355] width 88 height 11
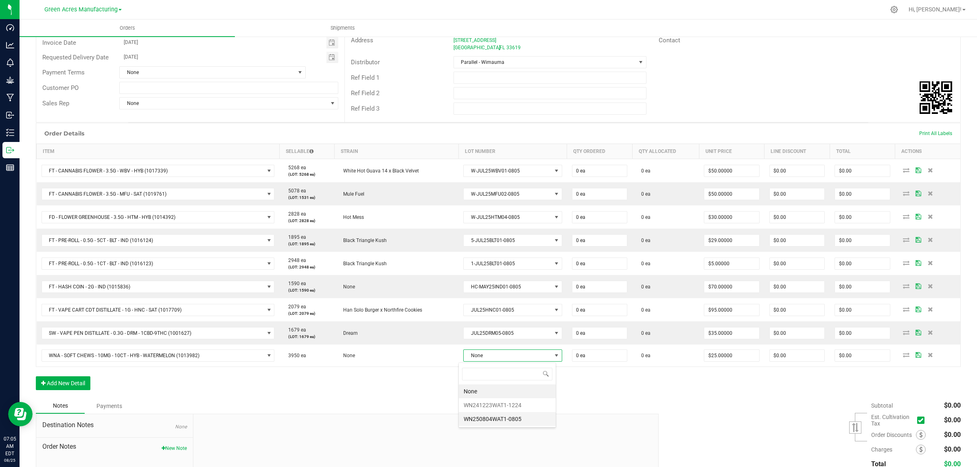
click at [472, 423] on li "WN250804WAT1-0805" at bounding box center [507, 419] width 97 height 14
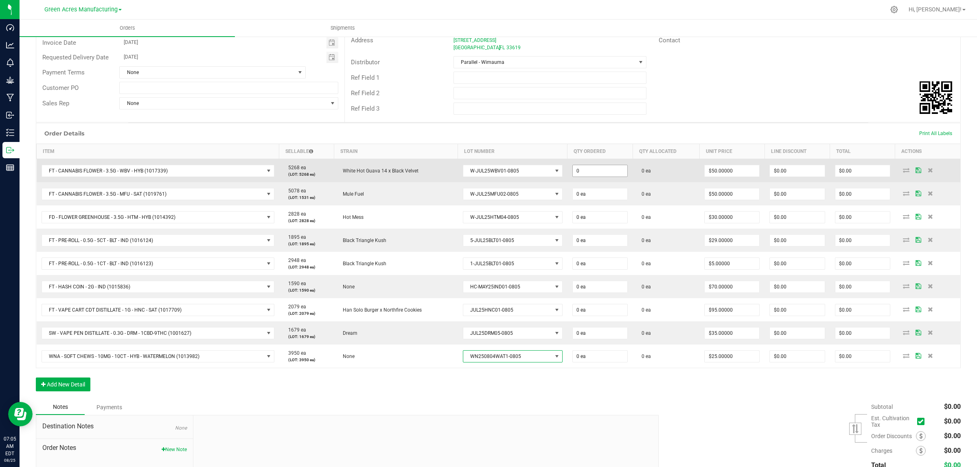
click at [587, 171] on input "0" at bounding box center [600, 170] width 55 height 11
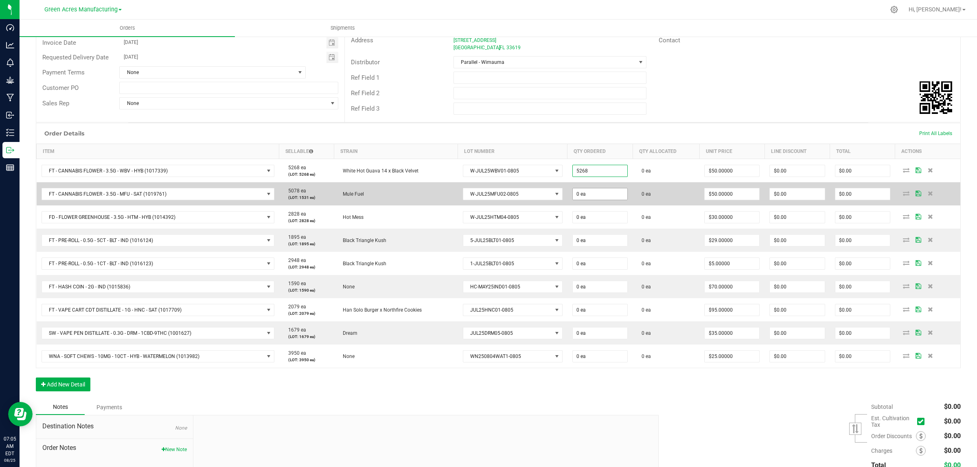
type input "5268 ea"
type input "$263,400.00"
click at [581, 196] on input "0" at bounding box center [600, 193] width 55 height 11
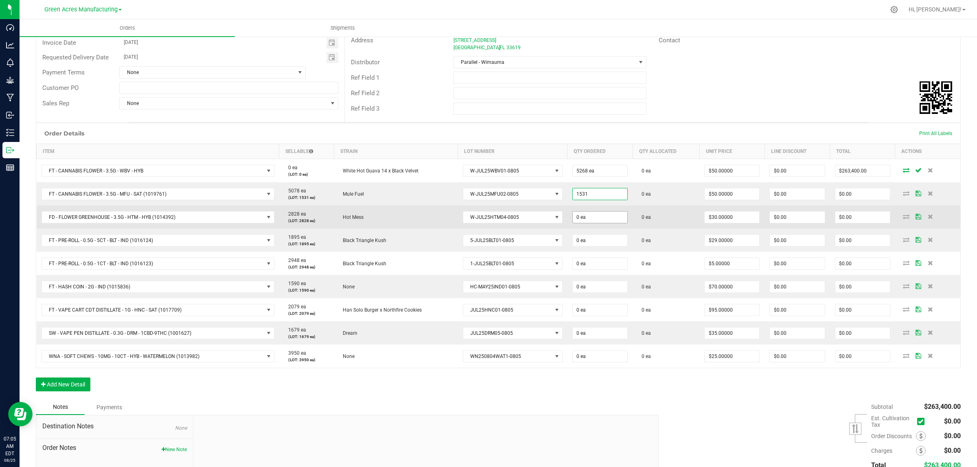
type input "1531 ea"
type input "$76,550.00"
click at [583, 215] on input "0" at bounding box center [600, 217] width 55 height 11
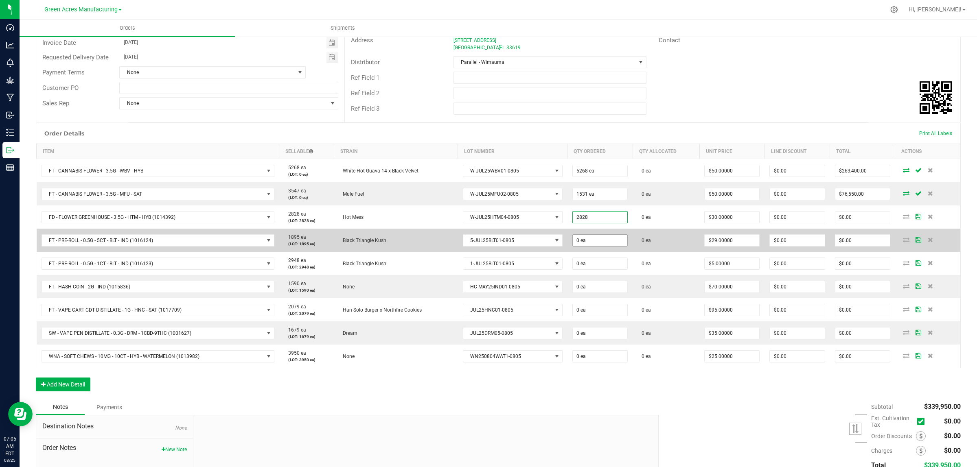
type input "2828 ea"
type input "$84,840.00"
click at [583, 242] on input "0" at bounding box center [600, 240] width 55 height 11
click at [589, 243] on input "0" at bounding box center [600, 240] width 55 height 11
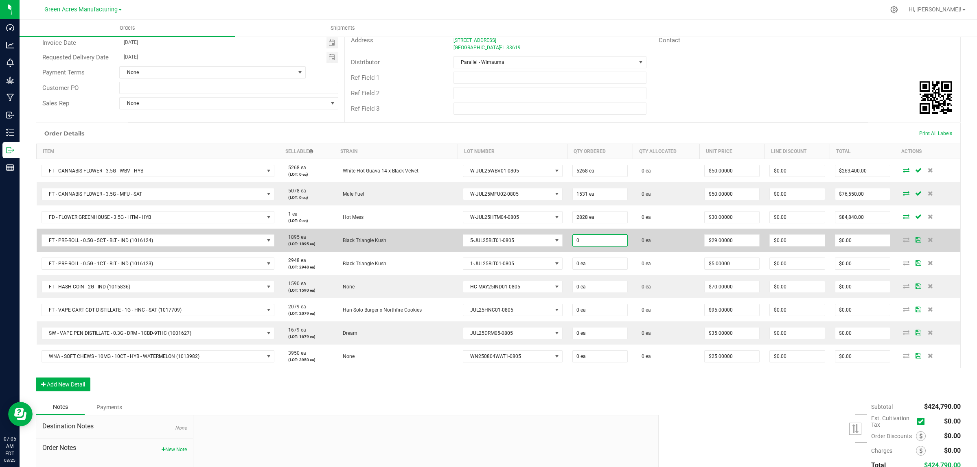
click at [589, 243] on input "0" at bounding box center [600, 240] width 55 height 11
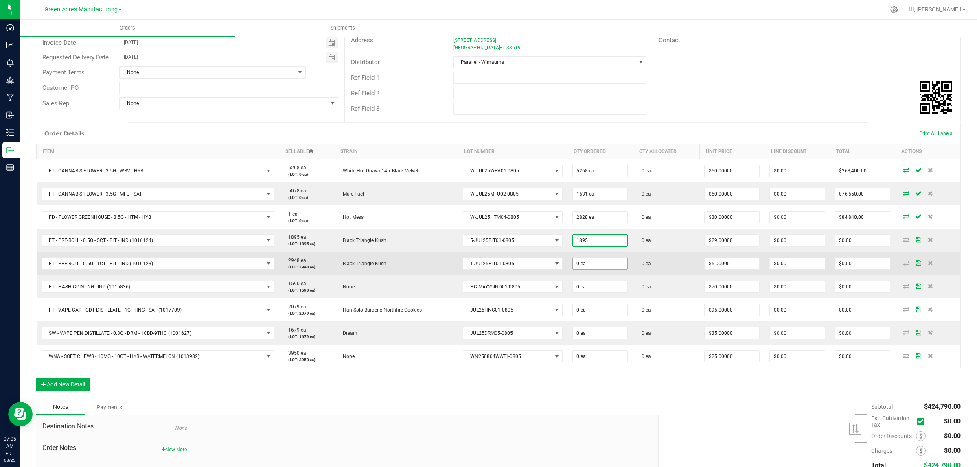
type input "1895 ea"
type input "$54,955.00"
click at [583, 265] on input "0" at bounding box center [600, 263] width 55 height 11
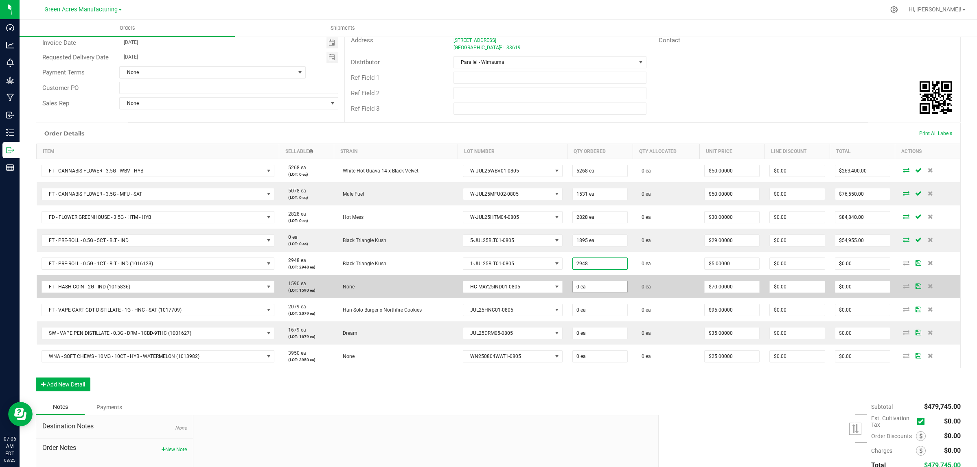
type input "2948 ea"
type input "$14,740.00"
click at [581, 287] on input "0" at bounding box center [600, 286] width 55 height 11
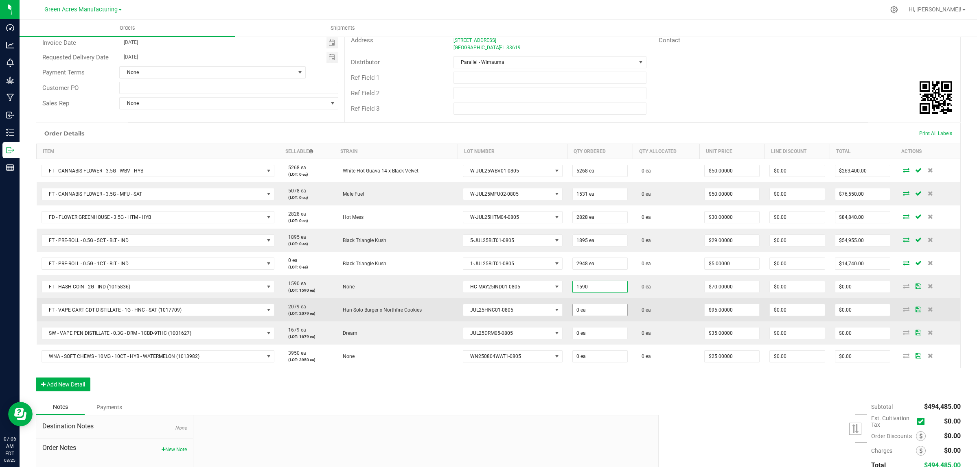
type input "1590 ea"
type input "$111,300.00"
click at [581, 312] on input "0" at bounding box center [600, 310] width 55 height 11
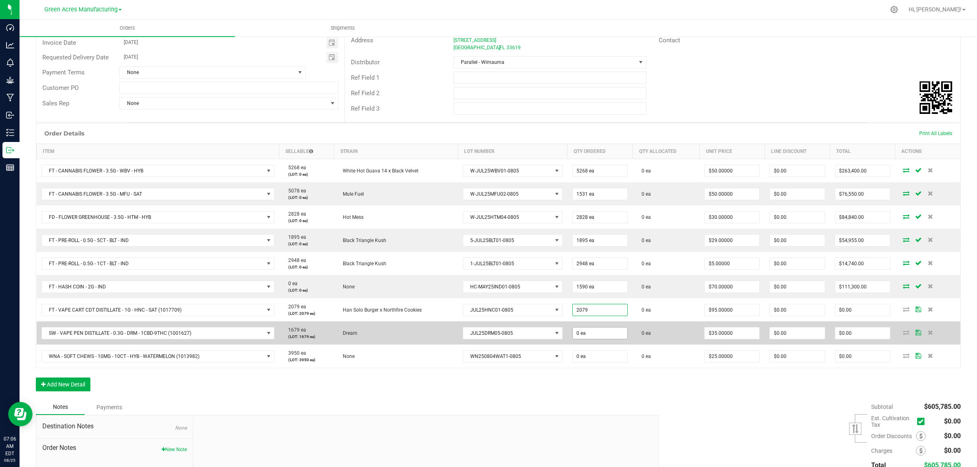
type input "2079 ea"
type input "$197,505.00"
click at [587, 335] on input "0" at bounding box center [600, 333] width 55 height 11
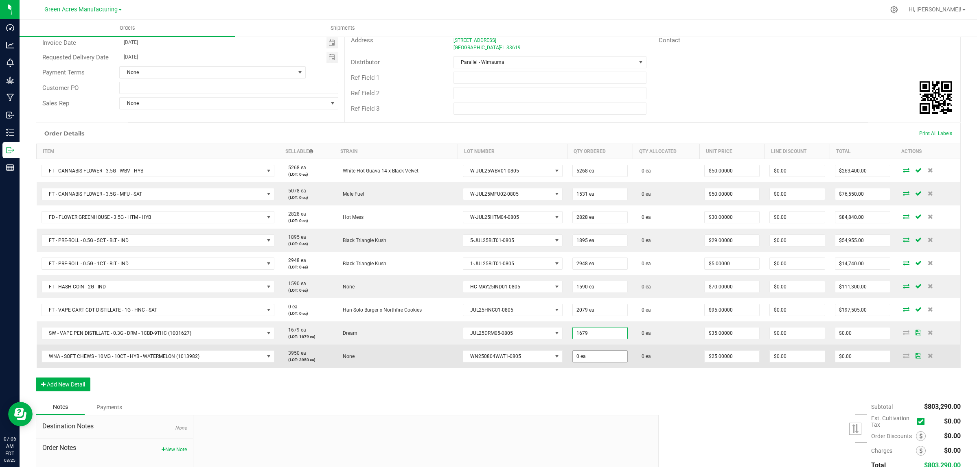
type input "1679 ea"
type input "$58,765.00"
click at [591, 359] on input "0" at bounding box center [600, 356] width 55 height 11
type input "3950 ea"
type input "$98,750.00"
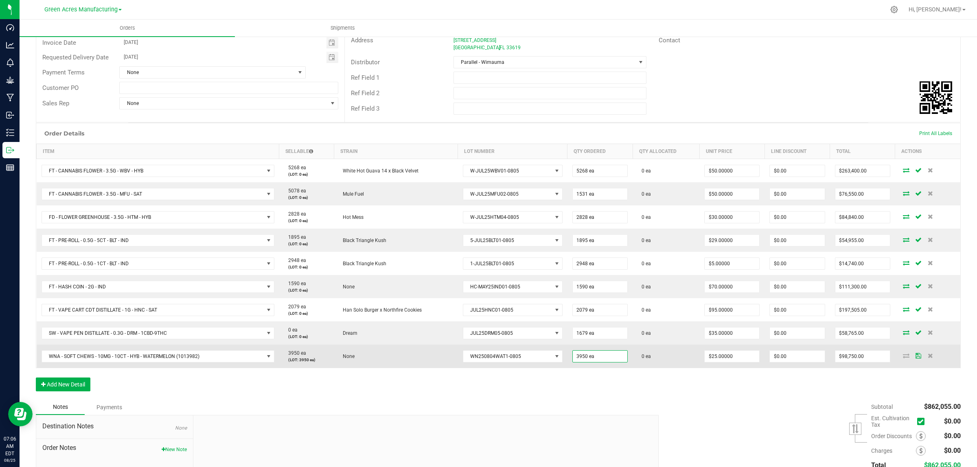
click at [664, 357] on td "0 ea" at bounding box center [666, 356] width 67 height 23
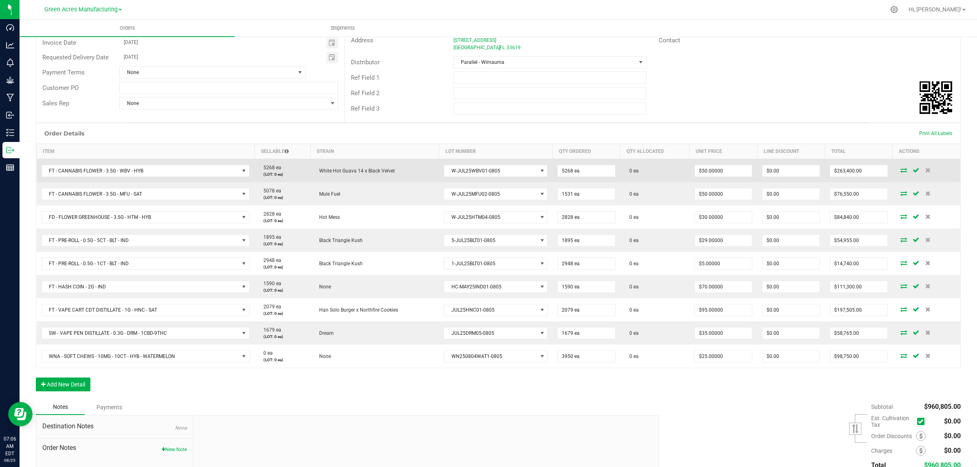
click at [901, 168] on icon at bounding box center [904, 170] width 7 height 5
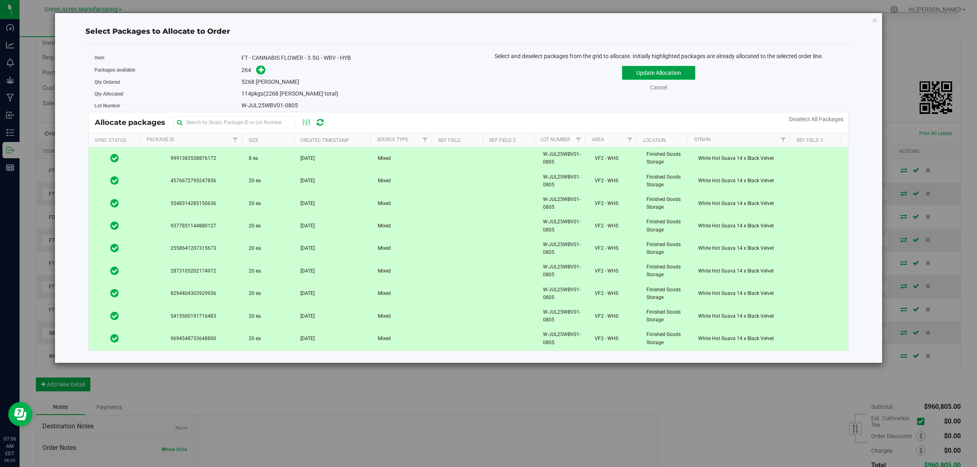
click at [653, 76] on button "Update Allocation" at bounding box center [658, 73] width 73 height 14
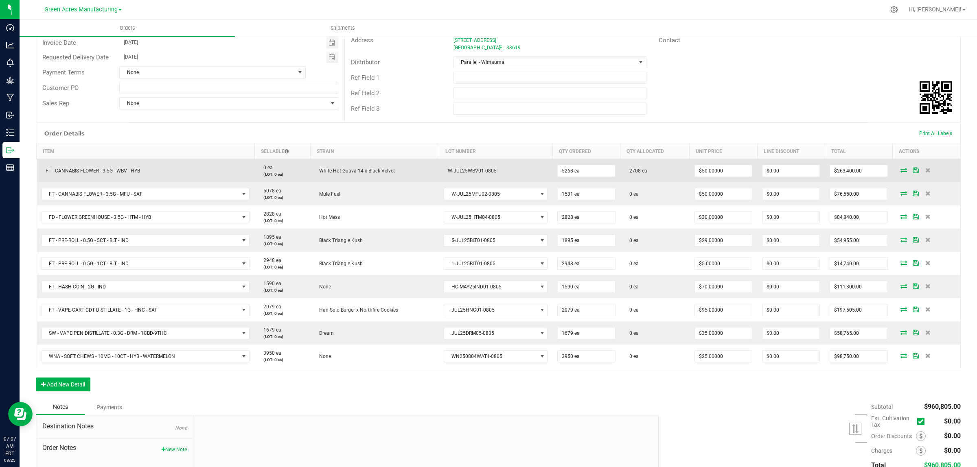
click at [901, 170] on icon at bounding box center [904, 170] width 7 height 5
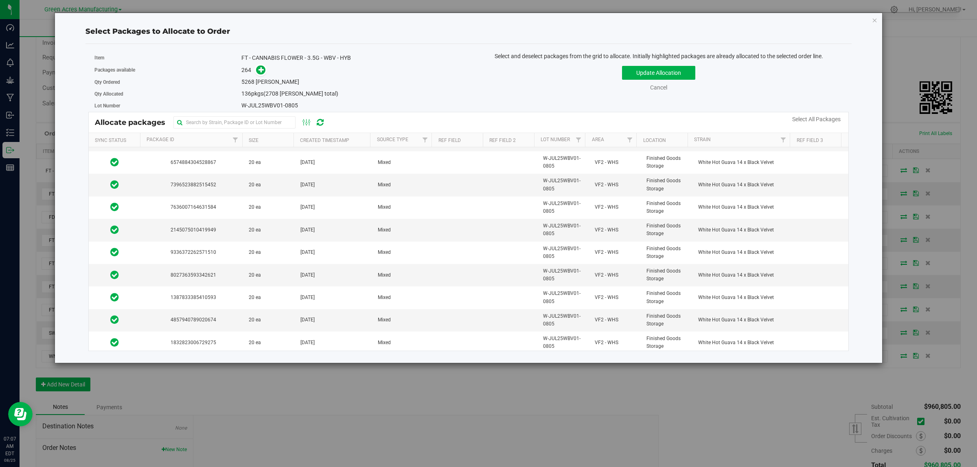
scroll to position [3002, 0]
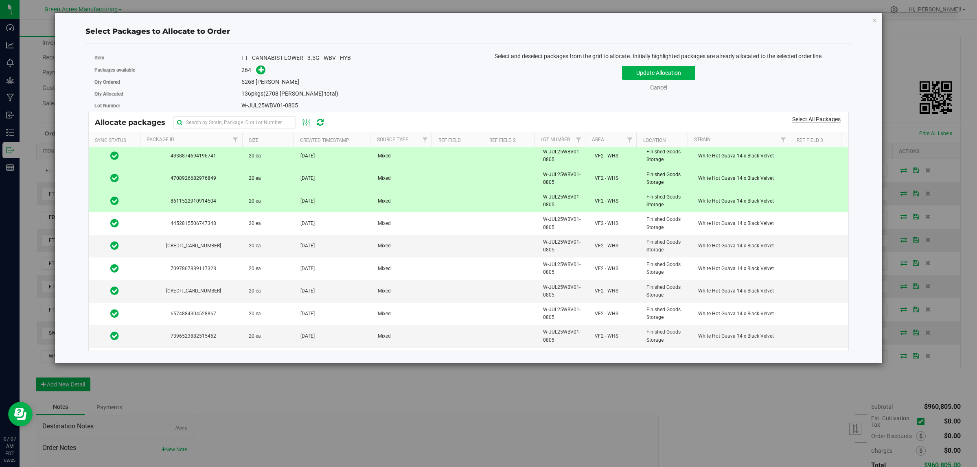
click at [804, 122] on link "Select All Packages" at bounding box center [816, 119] width 48 height 7
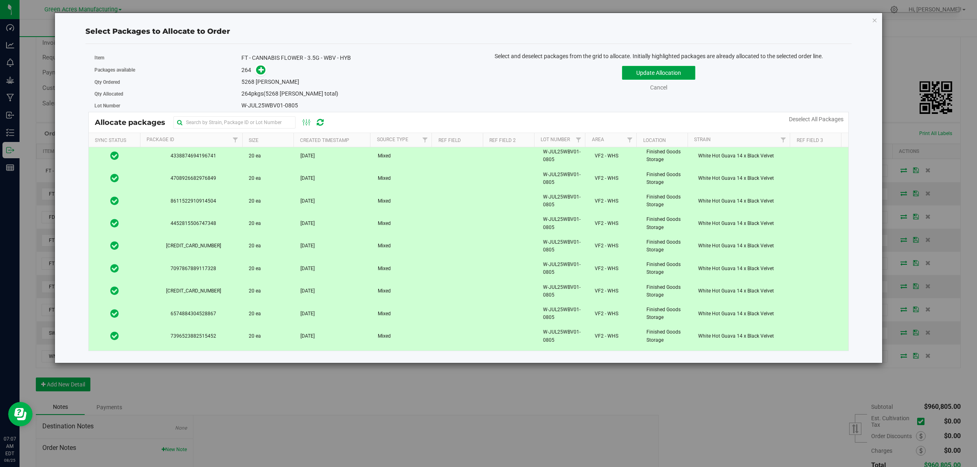
click at [636, 77] on button "Update Allocation" at bounding box center [658, 73] width 73 height 14
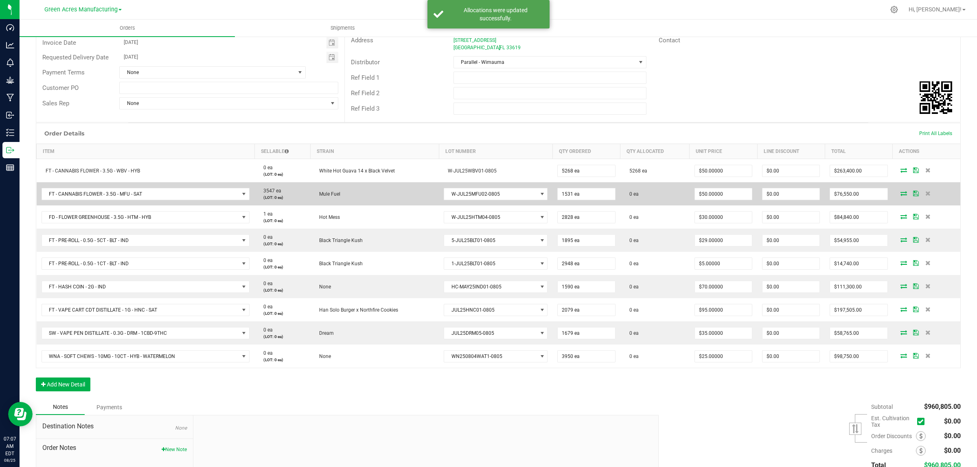
click at [901, 194] on icon at bounding box center [904, 193] width 7 height 5
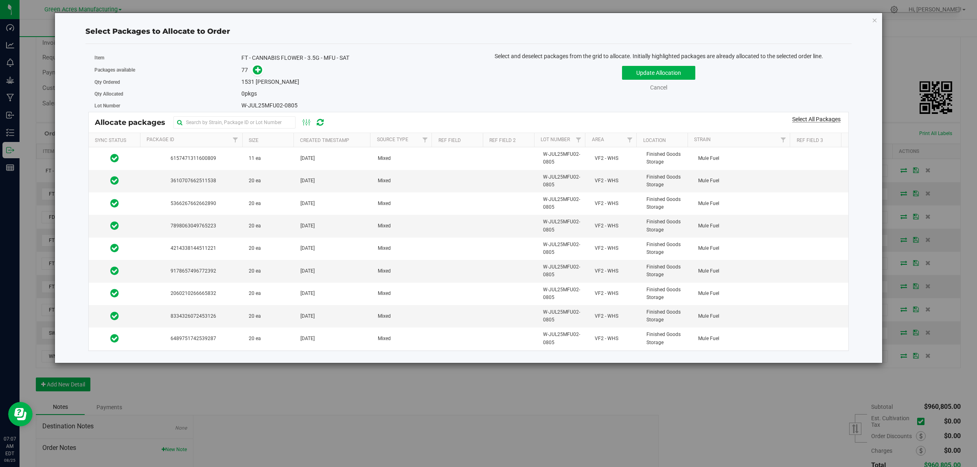
click at [806, 117] on link "Select All Packages" at bounding box center [816, 119] width 48 height 7
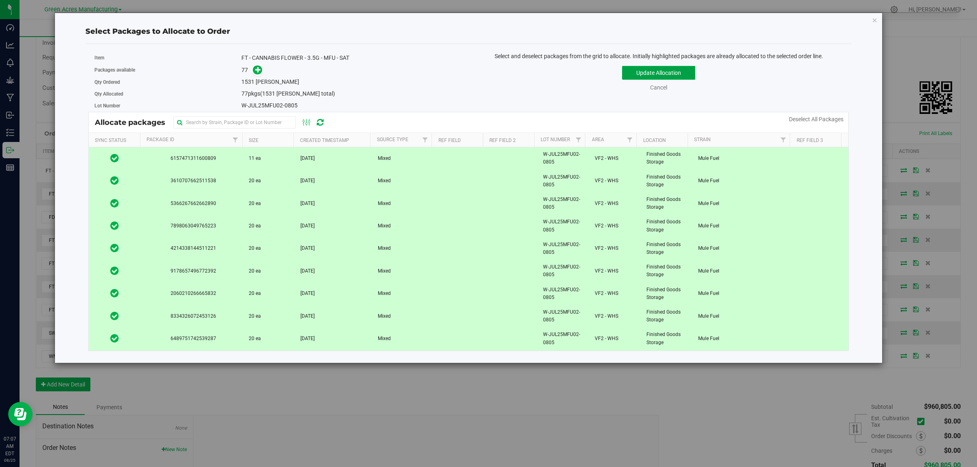
click at [624, 69] on button "Update Allocation" at bounding box center [658, 73] width 73 height 14
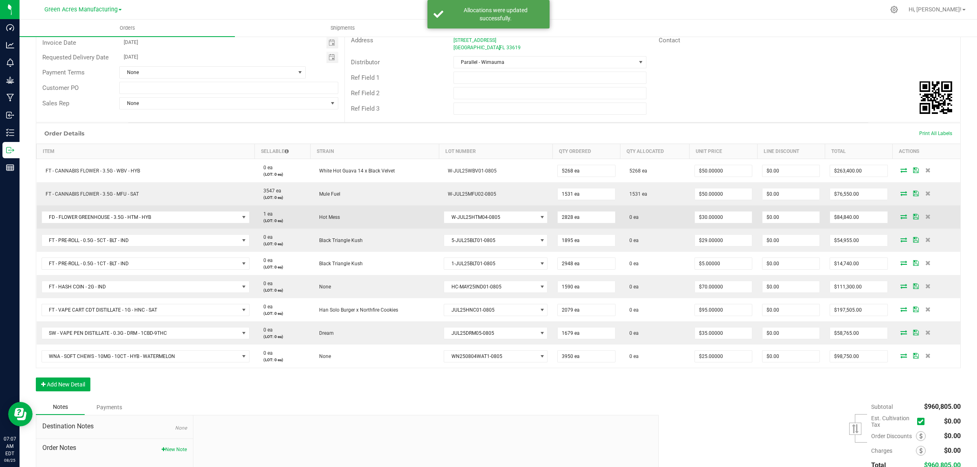
click at [901, 218] on icon at bounding box center [904, 216] width 7 height 5
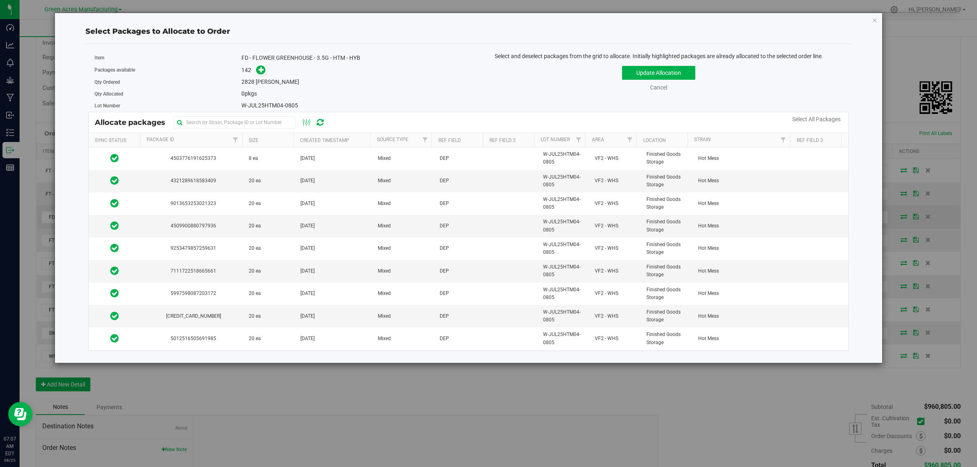
click at [808, 119] on link "Select All Packages" at bounding box center [816, 119] width 48 height 7
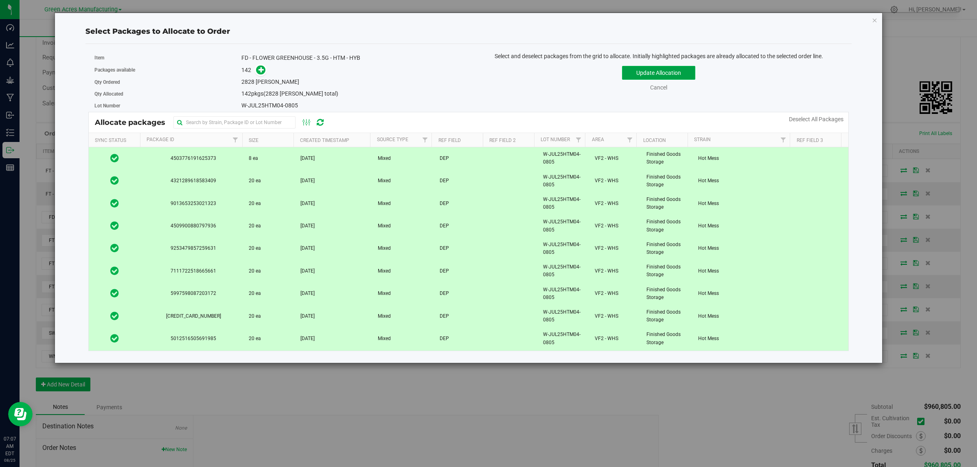
click at [638, 70] on button "Update Allocation" at bounding box center [658, 73] width 73 height 14
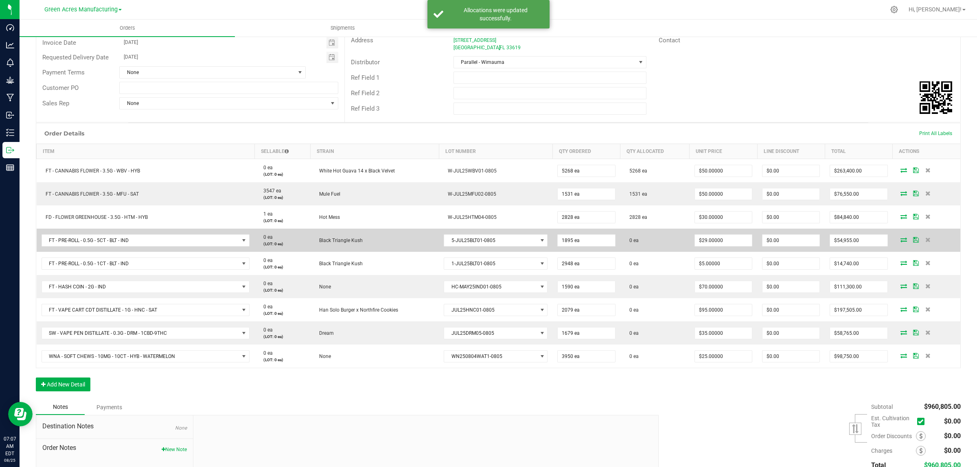
click at [901, 238] on icon at bounding box center [904, 239] width 7 height 5
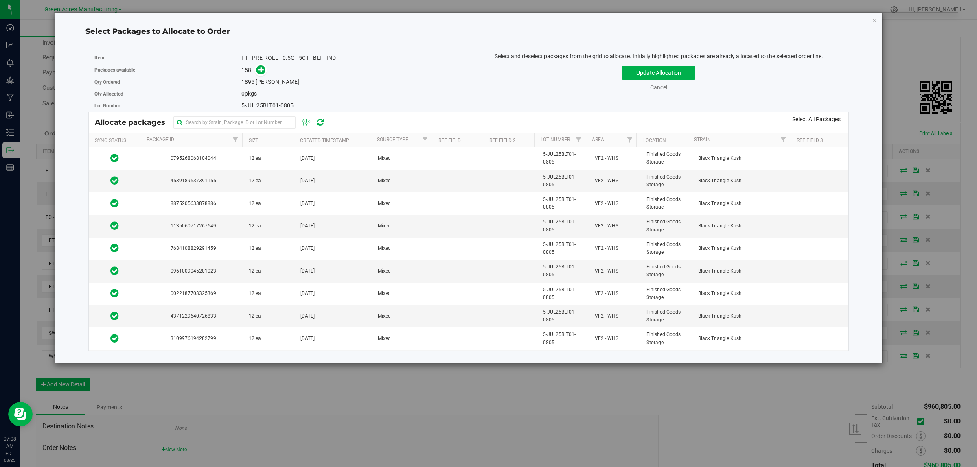
click at [813, 116] on link "Select All Packages" at bounding box center [816, 119] width 48 height 7
click at [804, 119] on link "Select All Packages" at bounding box center [816, 119] width 48 height 7
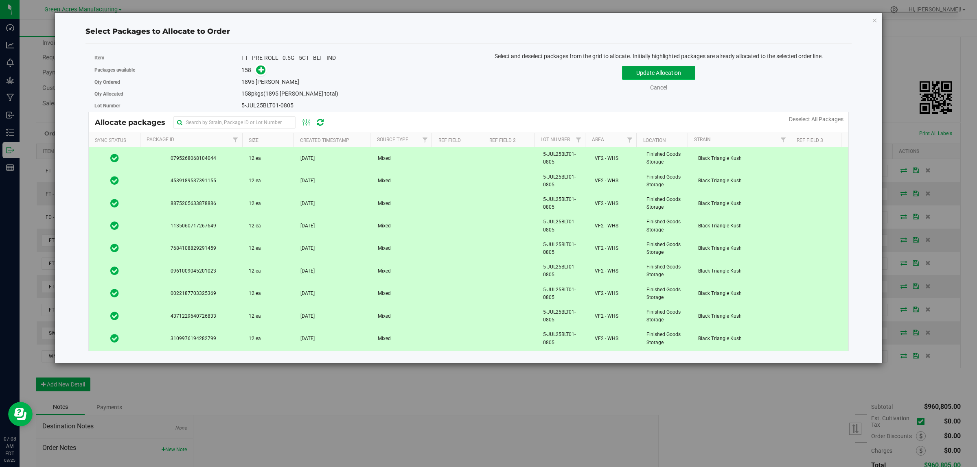
click at [640, 72] on button "Update Allocation" at bounding box center [658, 73] width 73 height 14
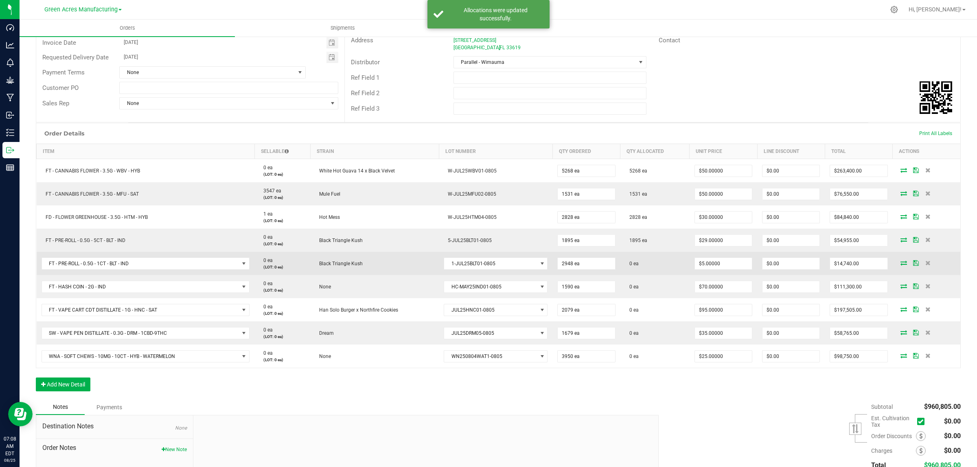
click at [901, 261] on icon at bounding box center [904, 263] width 7 height 5
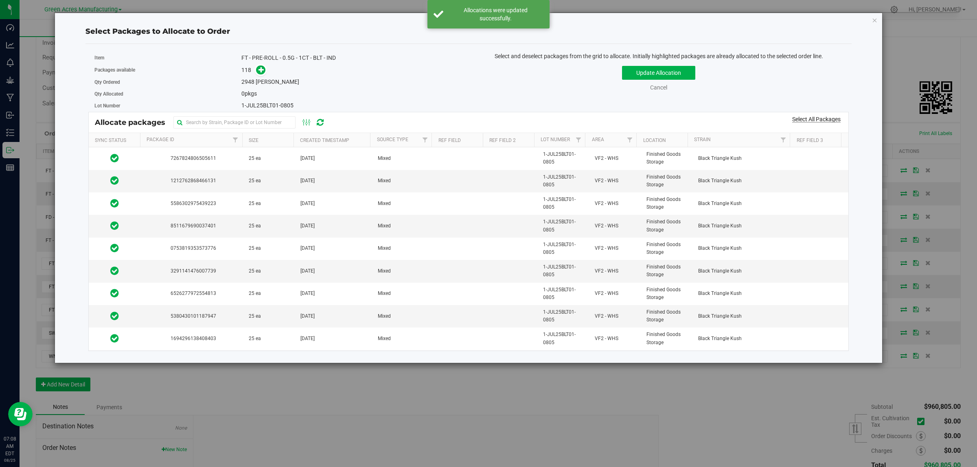
click at [817, 121] on link "Select All Packages" at bounding box center [816, 119] width 48 height 7
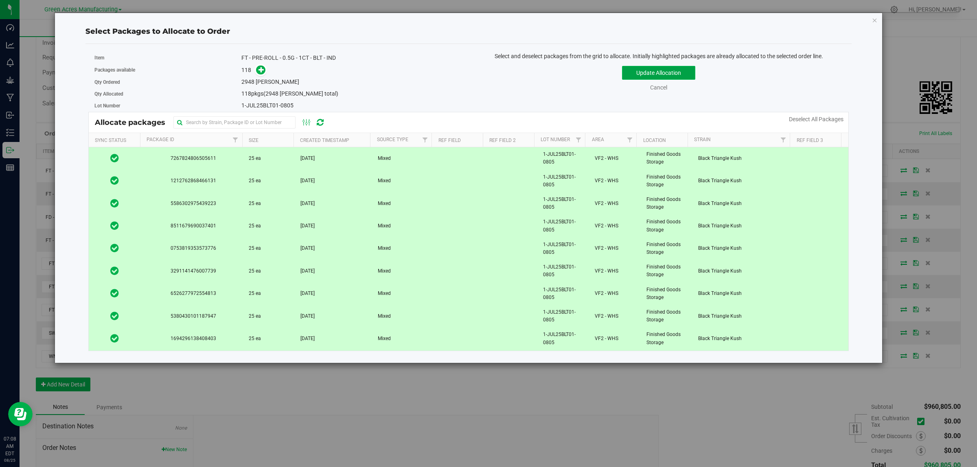
click at [652, 70] on button "Update Allocation" at bounding box center [658, 73] width 73 height 14
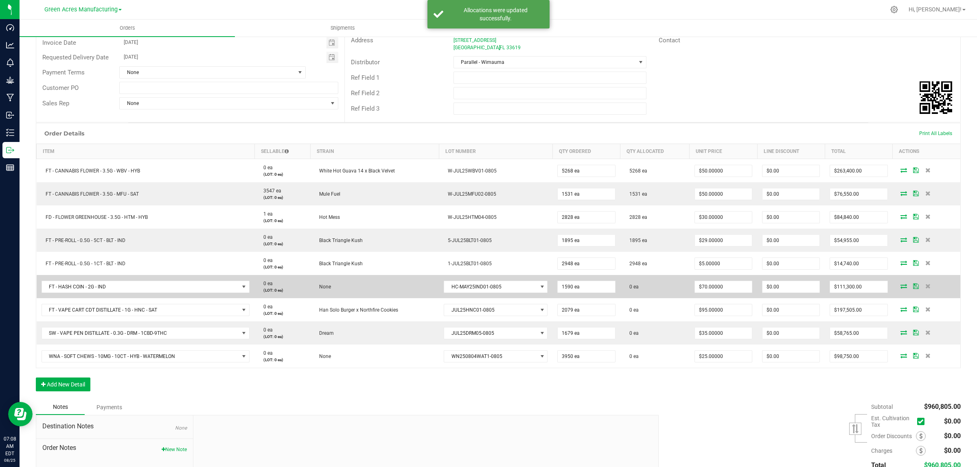
click at [901, 286] on icon at bounding box center [904, 286] width 7 height 5
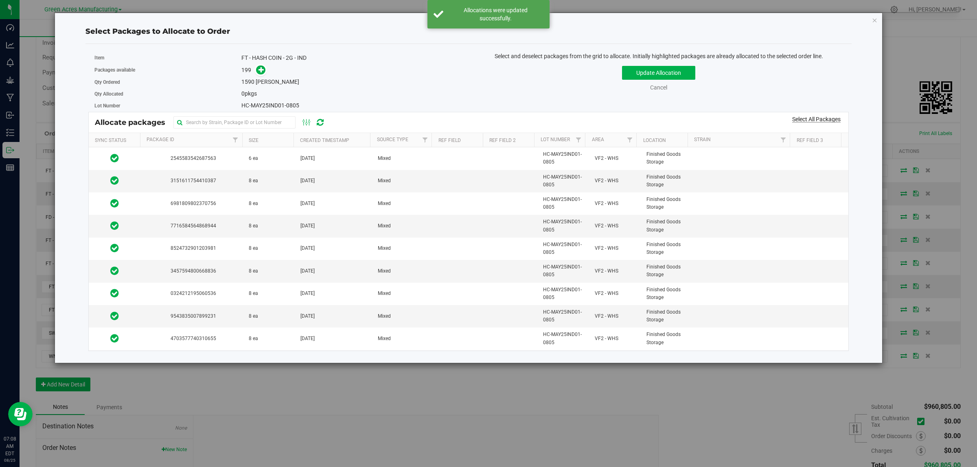
click at [802, 116] on link "Select All Packages" at bounding box center [816, 119] width 48 height 7
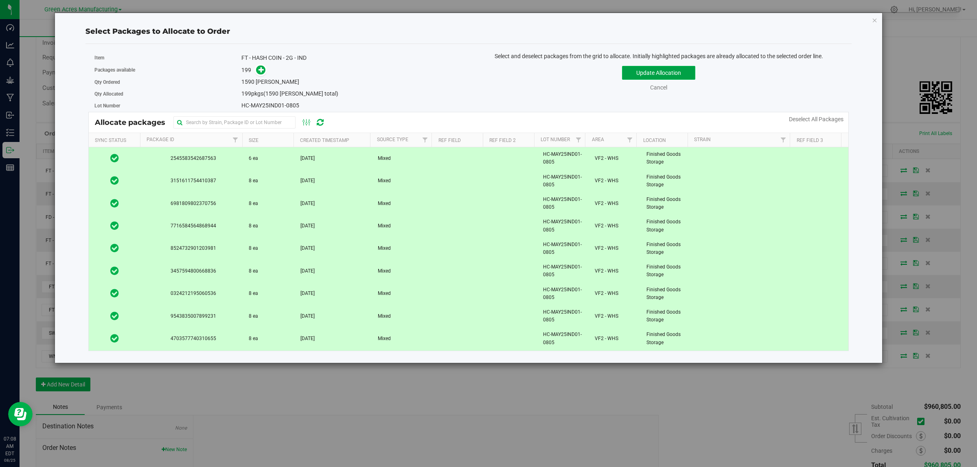
click at [656, 69] on button "Update Allocation" at bounding box center [658, 73] width 73 height 14
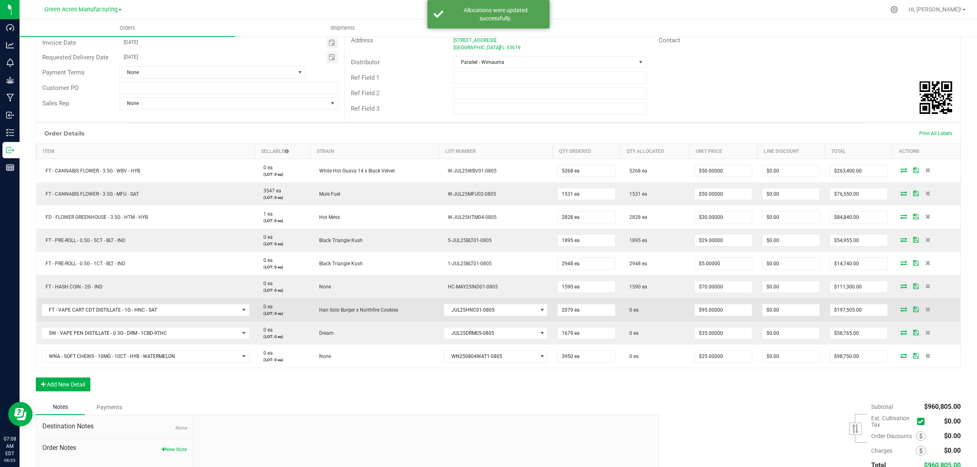
click at [901, 311] on icon at bounding box center [904, 309] width 7 height 5
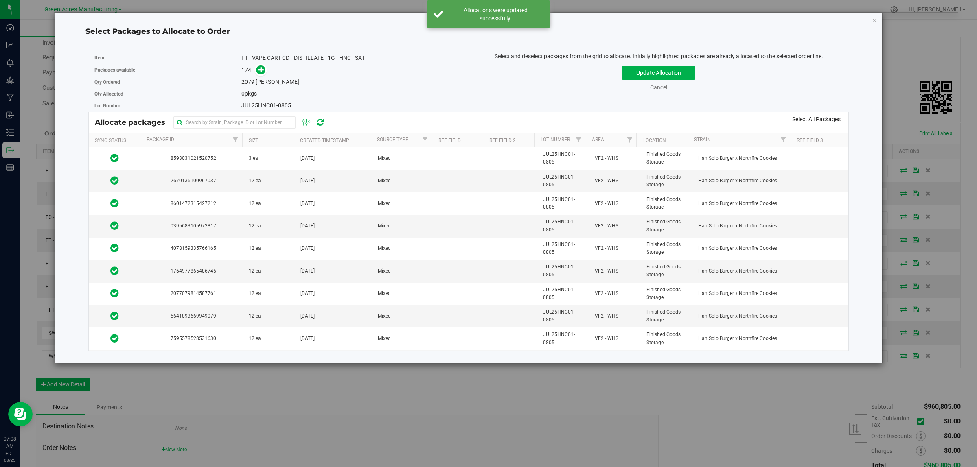
click at [806, 118] on link "Select All Packages" at bounding box center [816, 119] width 48 height 7
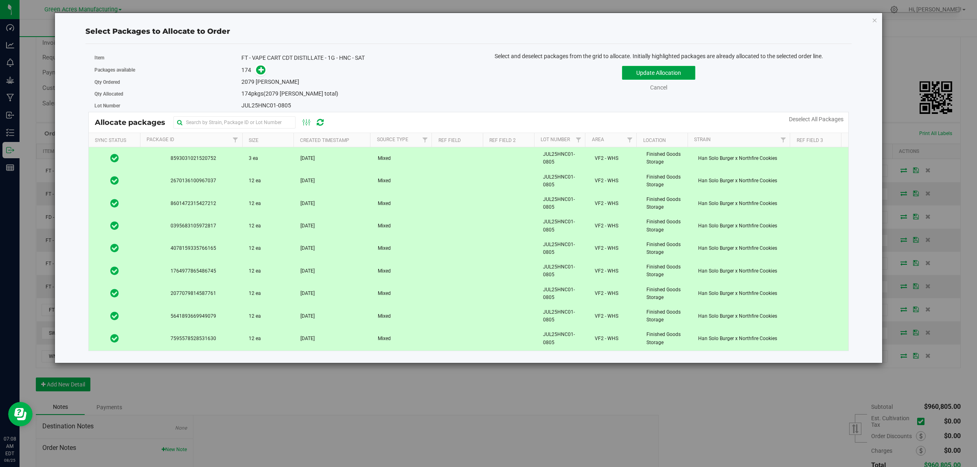
click at [664, 72] on button "Update Allocation" at bounding box center [658, 73] width 73 height 14
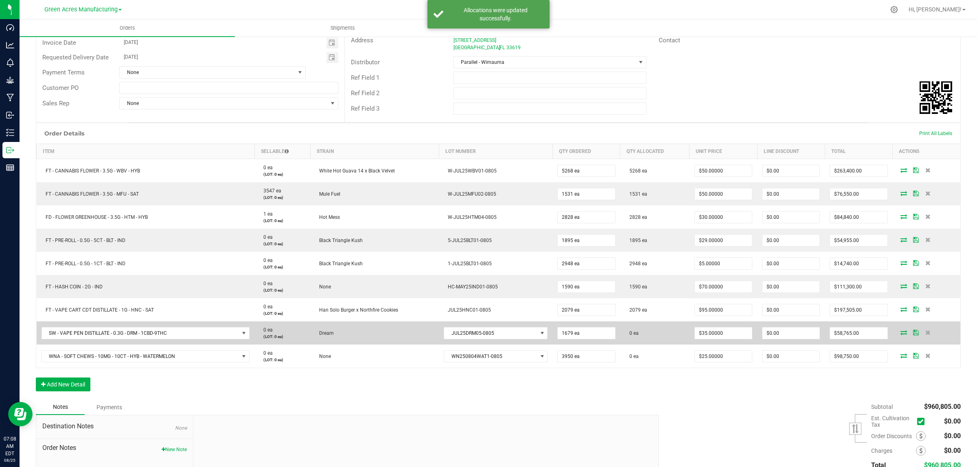
click at [901, 332] on icon at bounding box center [904, 332] width 7 height 5
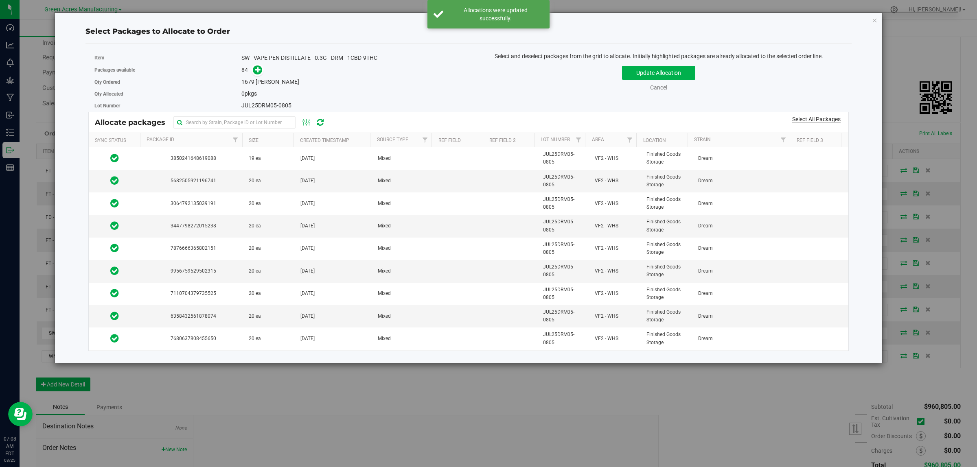
click at [817, 121] on link "Select All Packages" at bounding box center [816, 119] width 48 height 7
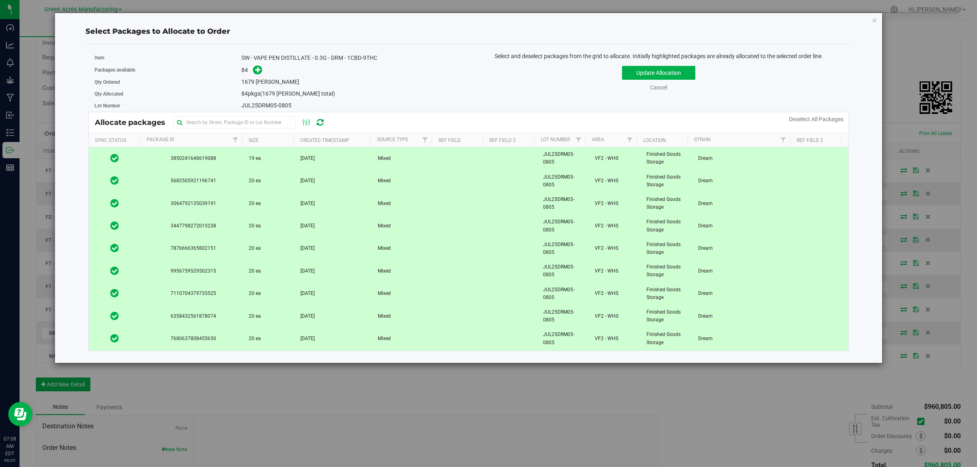
click at [649, 64] on div "Update Allocation Cancel Deselect All Packages" at bounding box center [659, 77] width 368 height 30
click at [649, 72] on button "Update Allocation" at bounding box center [658, 73] width 73 height 14
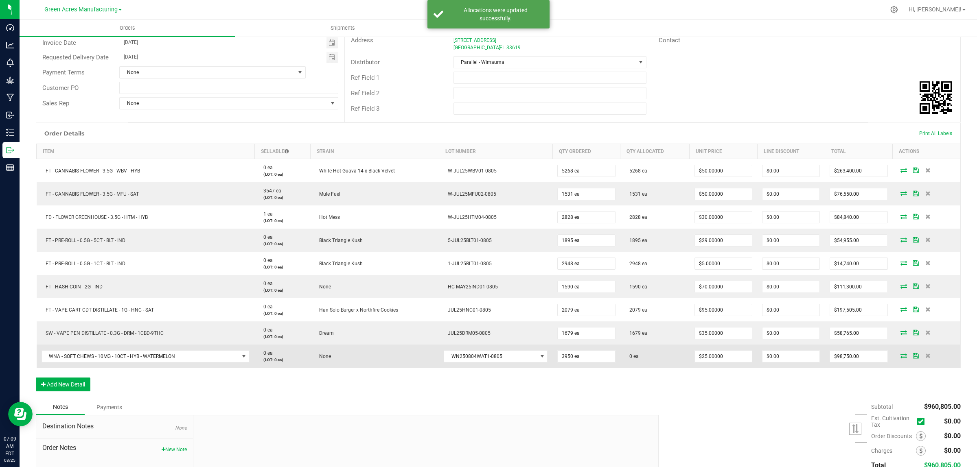
click at [901, 357] on icon at bounding box center [904, 355] width 7 height 5
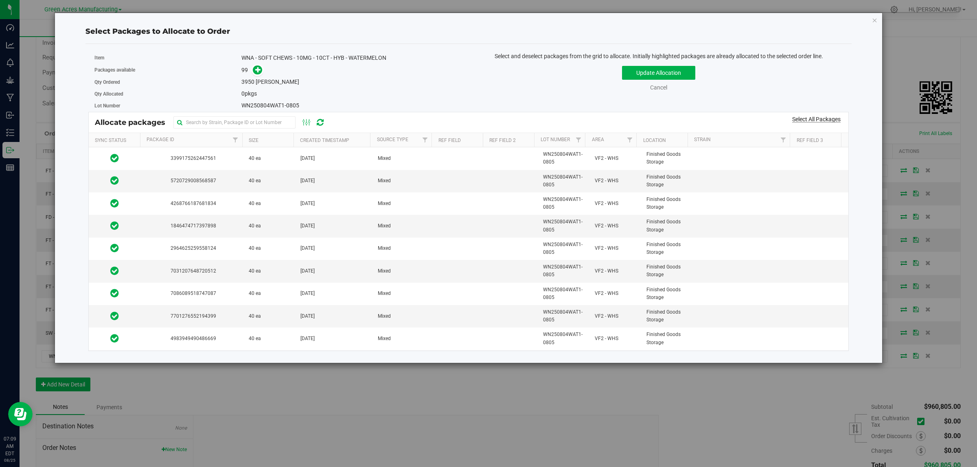
click at [813, 117] on link "Select All Packages" at bounding box center [816, 119] width 48 height 7
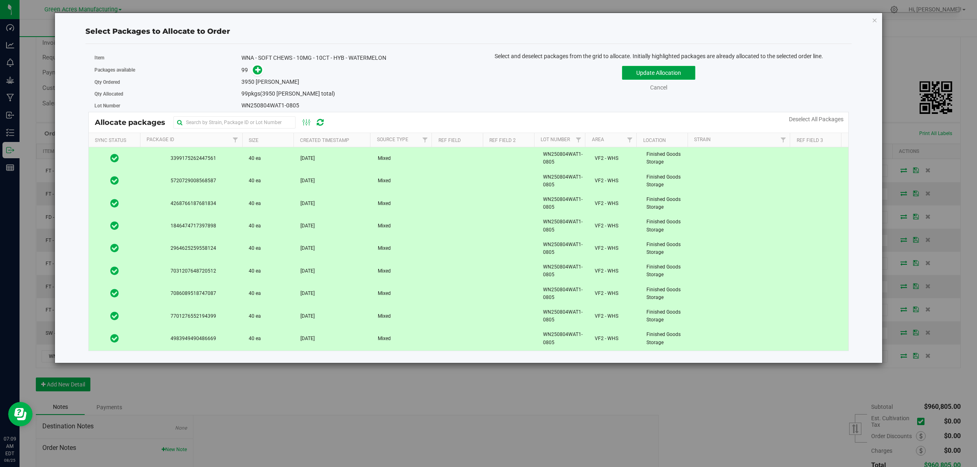
click at [650, 72] on button "Update Allocation" at bounding box center [658, 73] width 73 height 14
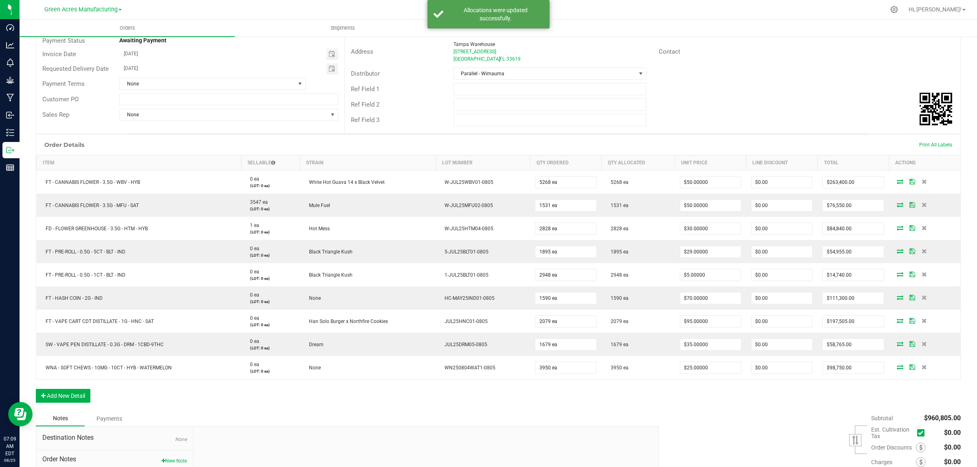
scroll to position [0, 0]
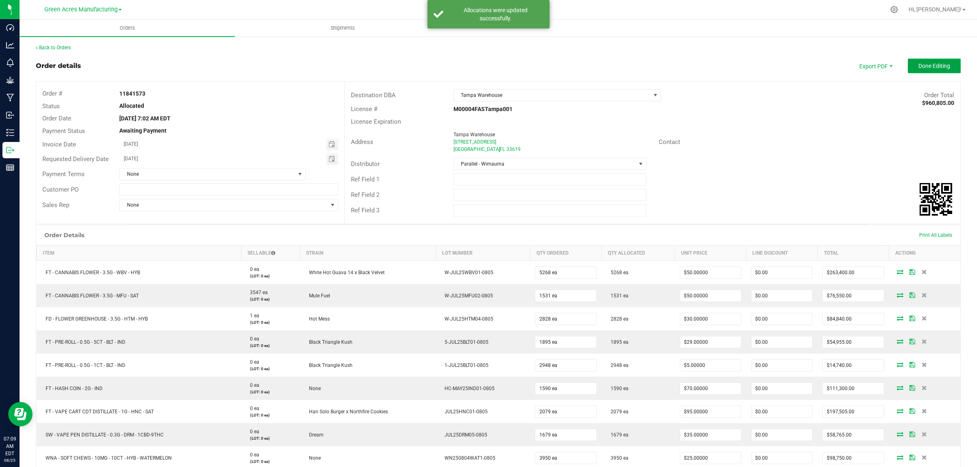
click at [925, 66] on span "Done Editing" at bounding box center [934, 66] width 32 height 7
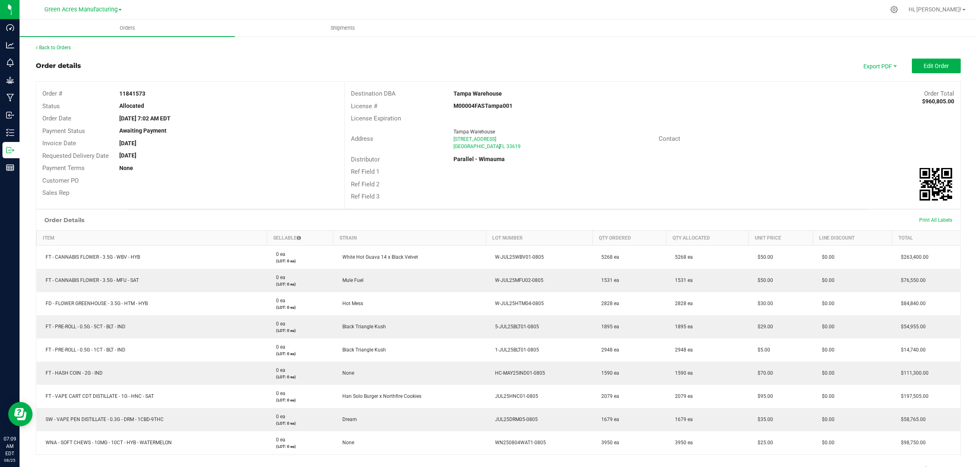
click at [133, 90] on strong "11841573" at bounding box center [132, 93] width 26 height 7
copy strong "11841573"
click at [66, 45] on link "Back to Orders" at bounding box center [53, 48] width 35 height 6
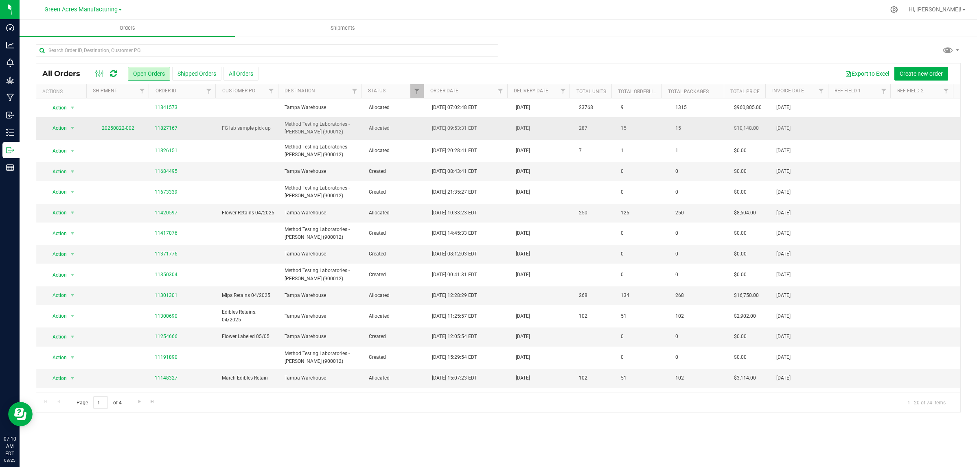
drag, startPoint x: 206, startPoint y: 121, endPoint x: 184, endPoint y: 128, distance: 22.4
click at [184, 128] on span "11827167" at bounding box center [183, 129] width 57 height 8
click at [117, 127] on link "20250822-002" at bounding box center [118, 128] width 33 height 6
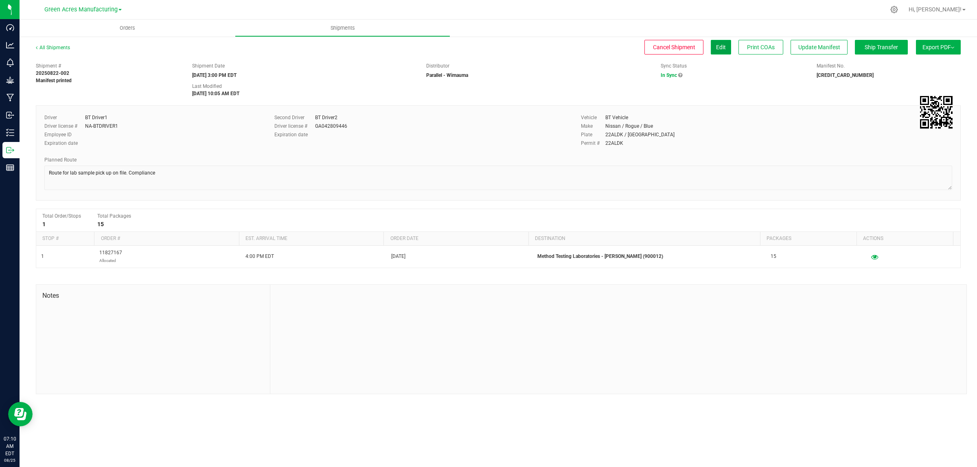
click at [721, 48] on span "Edit" at bounding box center [721, 47] width 10 height 7
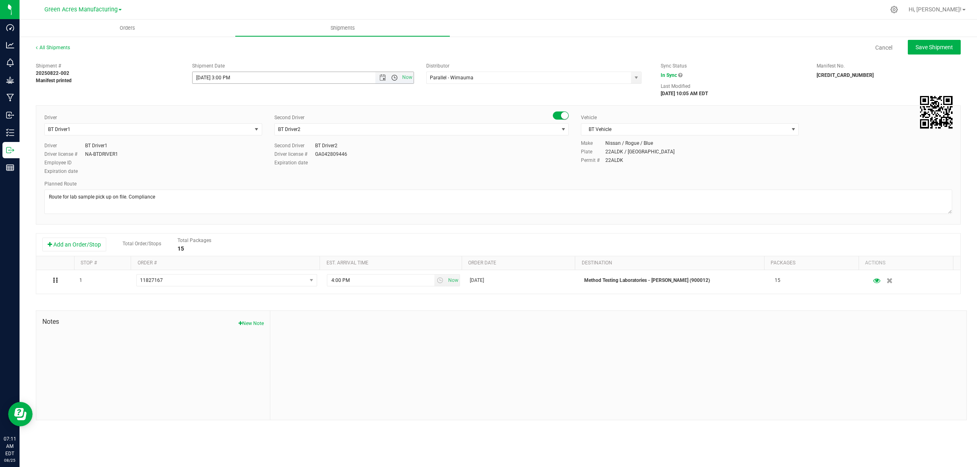
click at [397, 78] on span "Open the time view" at bounding box center [394, 77] width 7 height 7
click at [410, 78] on span "Now" at bounding box center [408, 78] width 14 height 12
click at [395, 78] on span "Open the time view" at bounding box center [394, 77] width 7 height 7
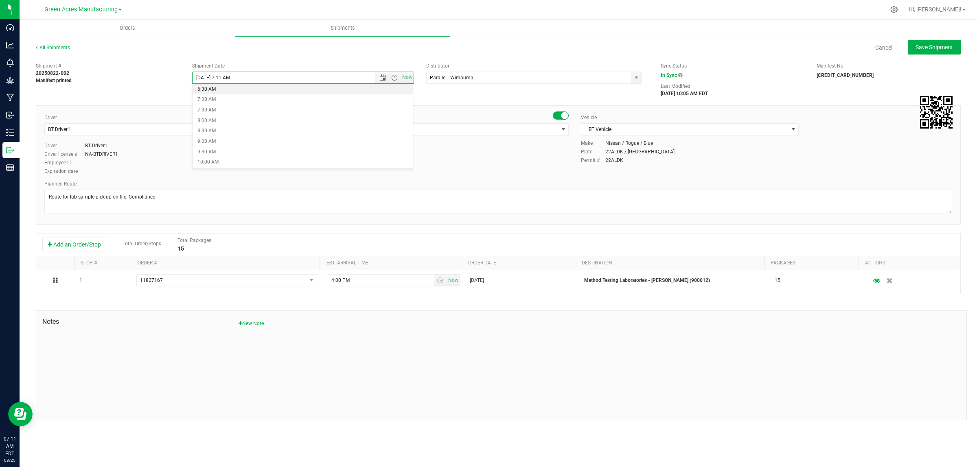
scroll to position [153, 0]
click at [223, 108] on li "8:00 AM" at bounding box center [303, 106] width 220 height 11
type input "8/25/2025 8:00 AM"
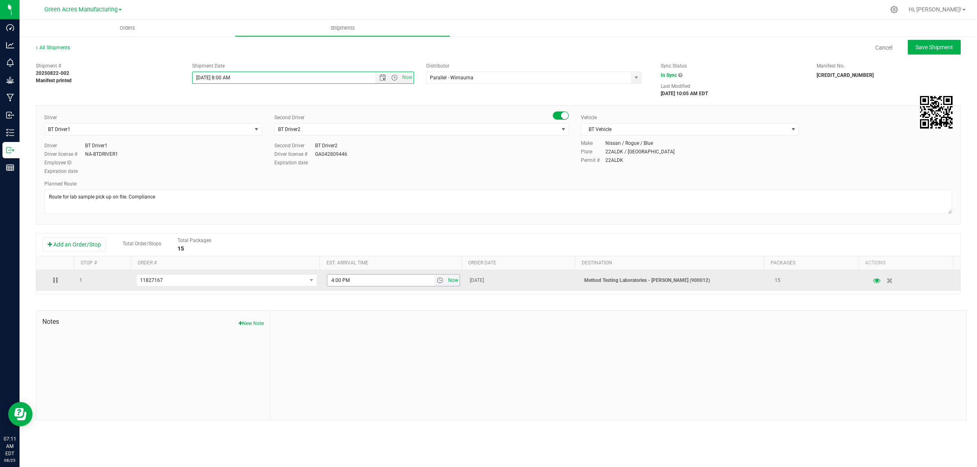
click at [447, 281] on span "Now" at bounding box center [454, 281] width 14 height 12
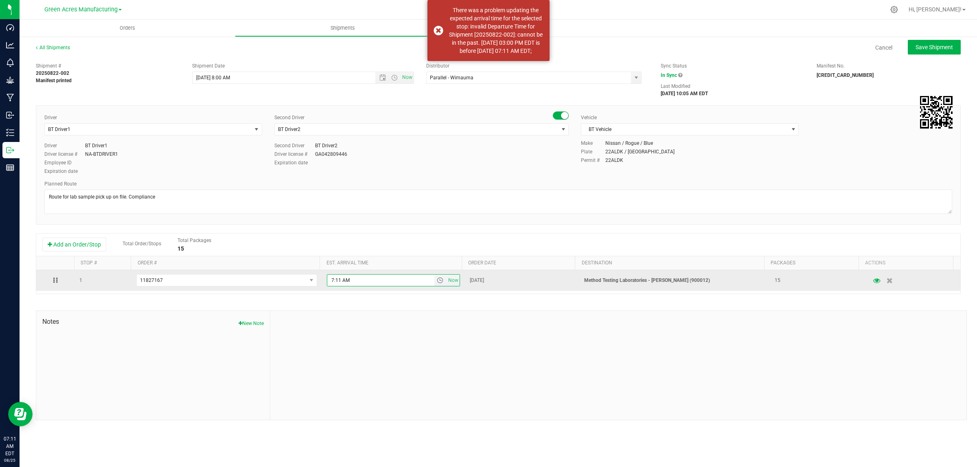
click at [437, 284] on span "select" at bounding box center [440, 280] width 7 height 7
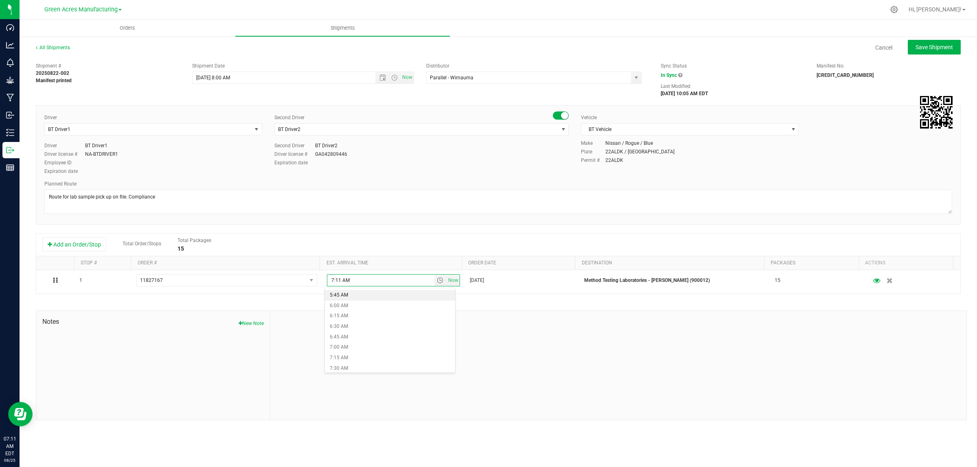
scroll to position [254, 0]
drag, startPoint x: 363, startPoint y: 333, endPoint x: 352, endPoint y: 331, distance: 11.2
click at [352, 331] on li "7:00 AM" at bounding box center [390, 333] width 130 height 11
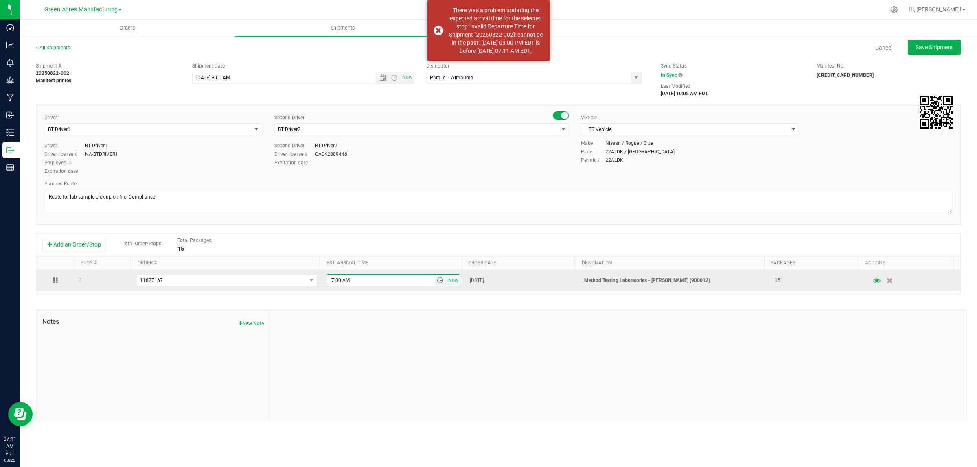
click at [437, 281] on span "select" at bounding box center [440, 280] width 7 height 7
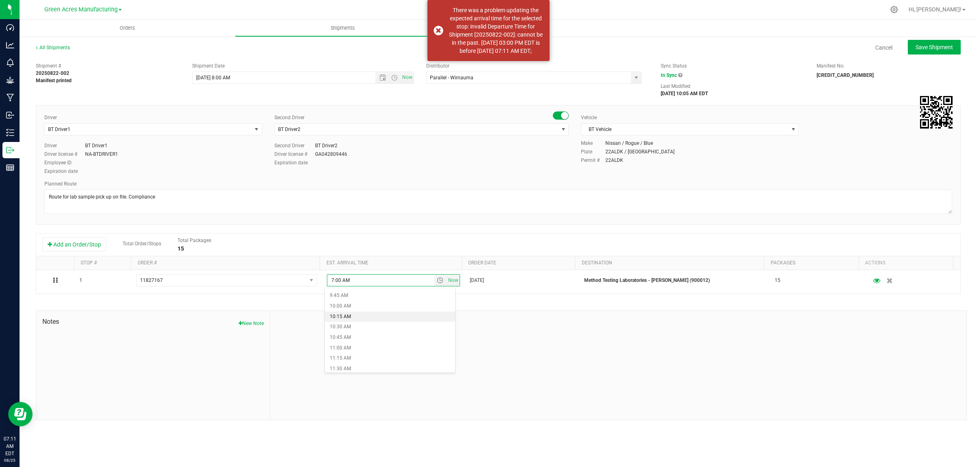
scroll to position [356, 0]
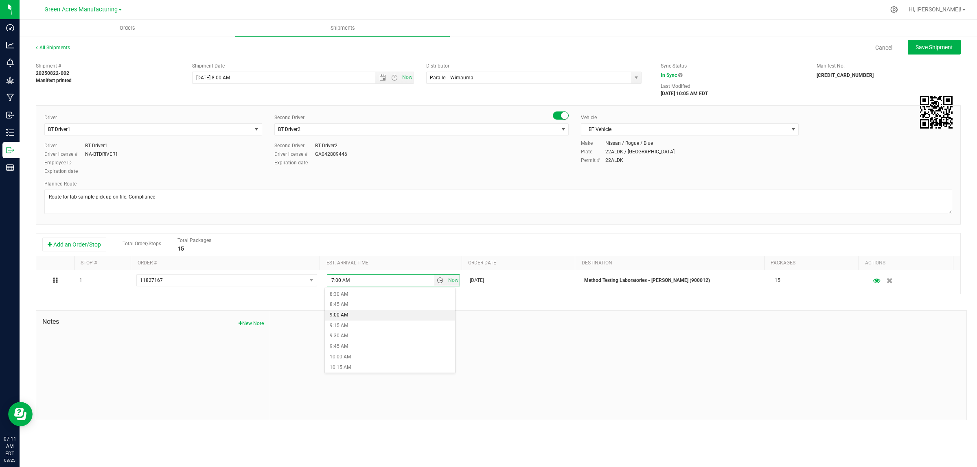
click at [357, 314] on li "9:00 AM" at bounding box center [390, 315] width 130 height 11
type input "9:00 AM"
click at [922, 45] on span "Save Shipment" at bounding box center [934, 47] width 37 height 7
click at [927, 46] on span "Save Shipment" at bounding box center [934, 47] width 37 height 7
type input "8/25/2025 12:00 PM"
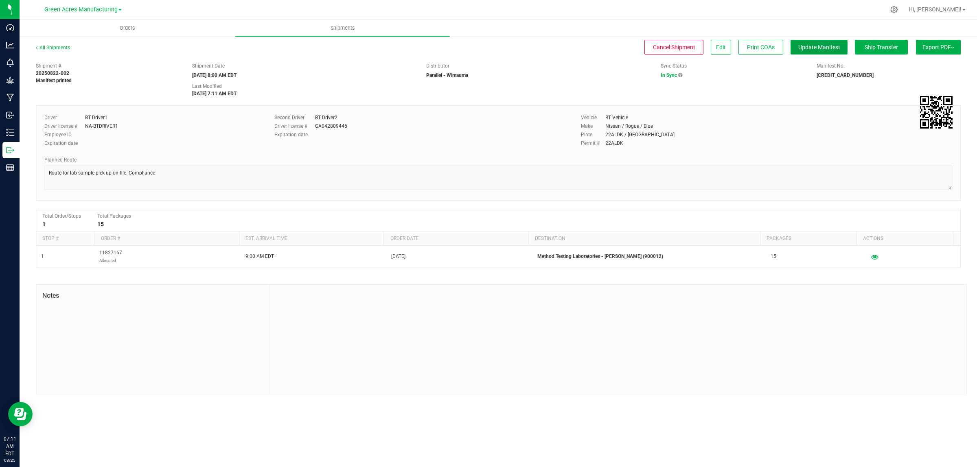
click at [828, 46] on span "Update Manifest" at bounding box center [819, 47] width 42 height 7
click at [42, 45] on link "All Shipments" at bounding box center [53, 48] width 34 height 6
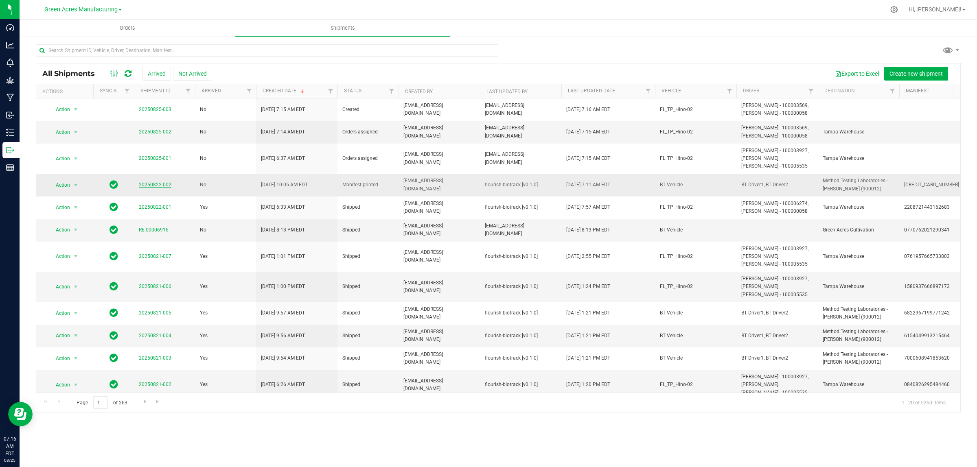
click at [150, 188] on link "20250822-002" at bounding box center [155, 185] width 33 height 6
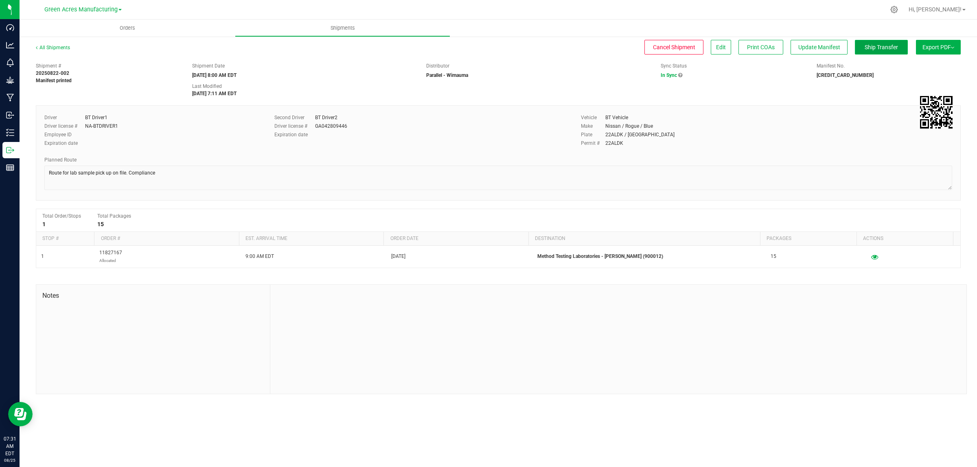
click at [875, 49] on span "Ship Transfer" at bounding box center [881, 47] width 33 height 7
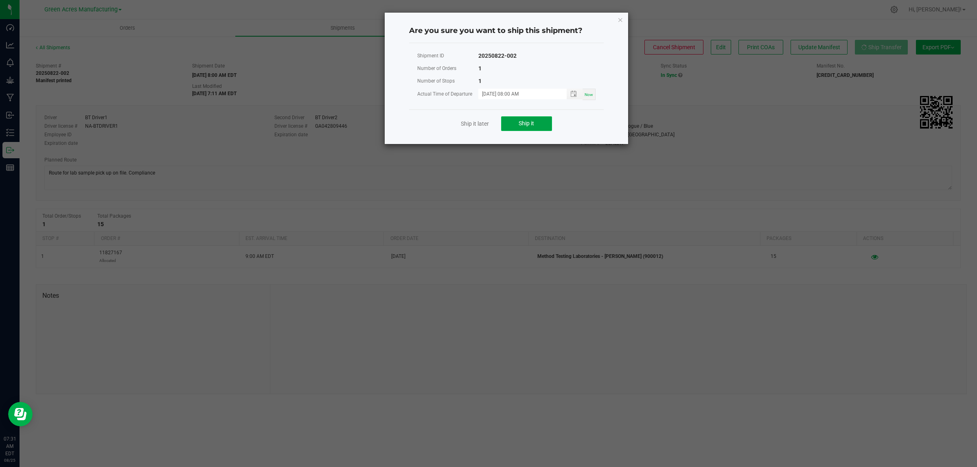
click at [510, 123] on button "Ship it" at bounding box center [526, 123] width 51 height 15
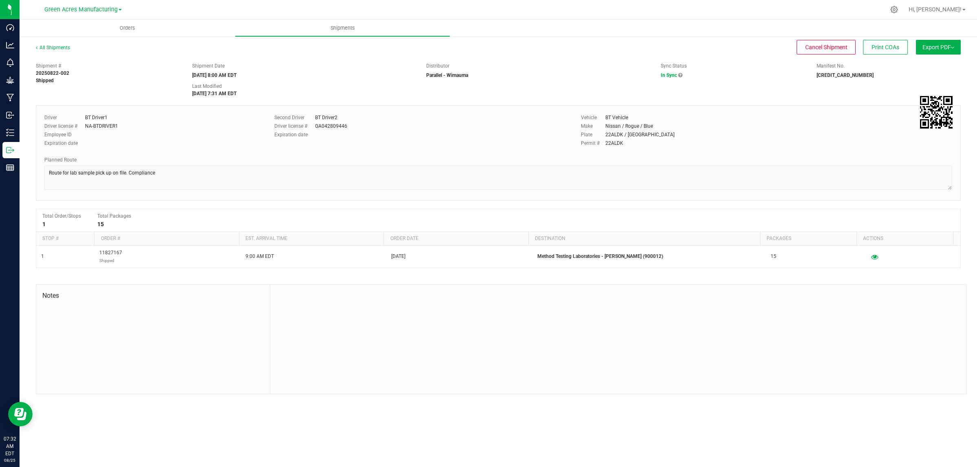
click at [39, 53] on div "All Shipments" at bounding box center [60, 50] width 49 height 12
click at [39, 47] on link "All Shipments" at bounding box center [53, 48] width 34 height 6
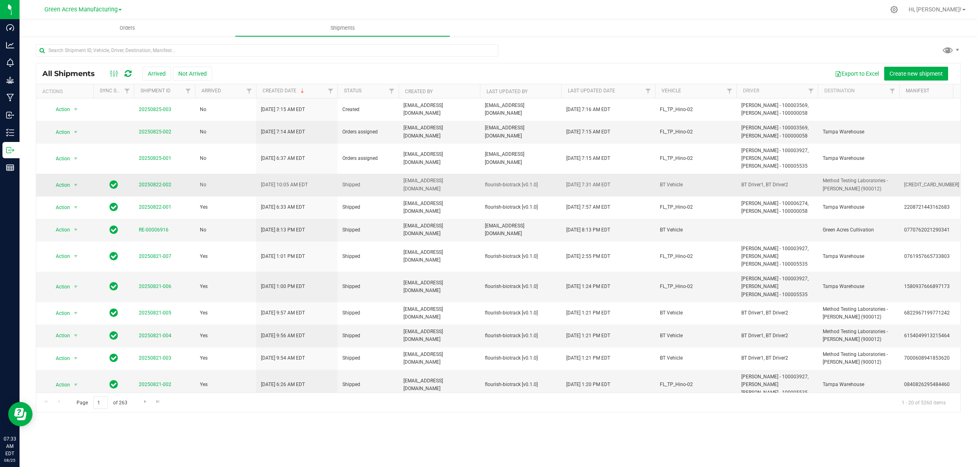
click at [150, 189] on span "20250822-002" at bounding box center [155, 185] width 33 height 8
click at [150, 188] on link "20250822-002" at bounding box center [155, 185] width 33 height 6
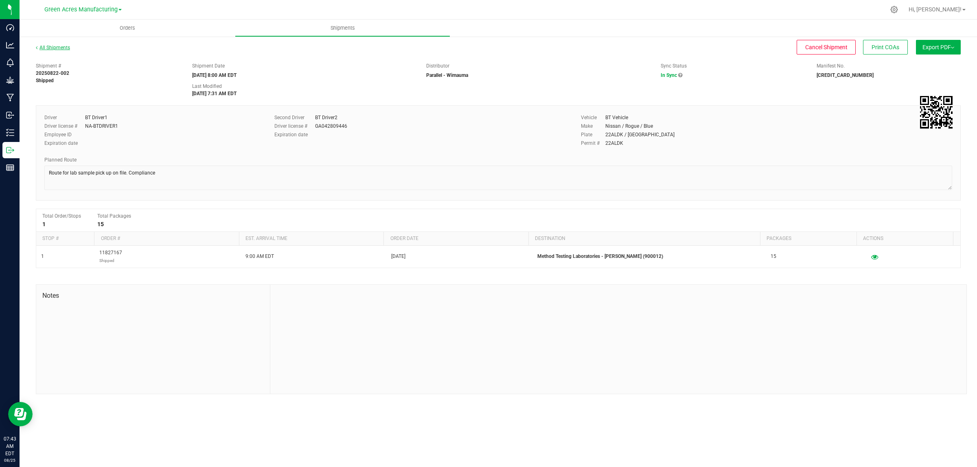
click at [52, 47] on link "All Shipments" at bounding box center [53, 48] width 34 height 6
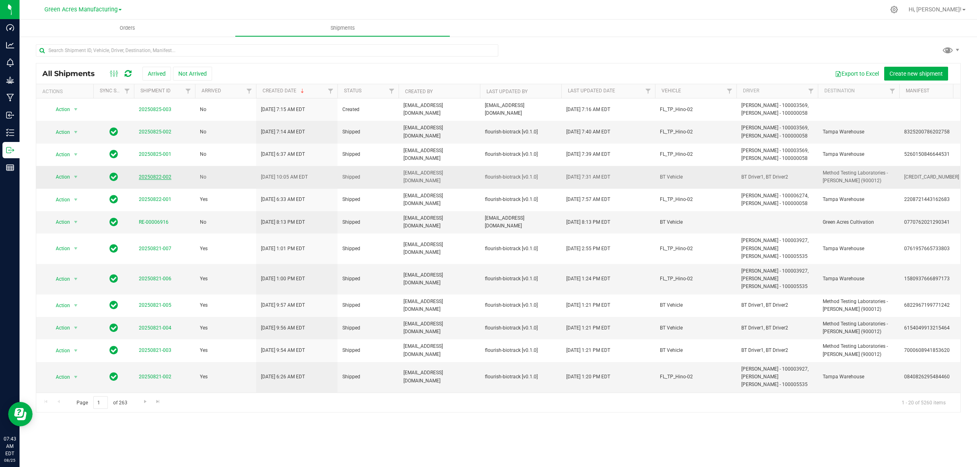
click at [148, 180] on link "20250822-002" at bounding box center [155, 177] width 33 height 6
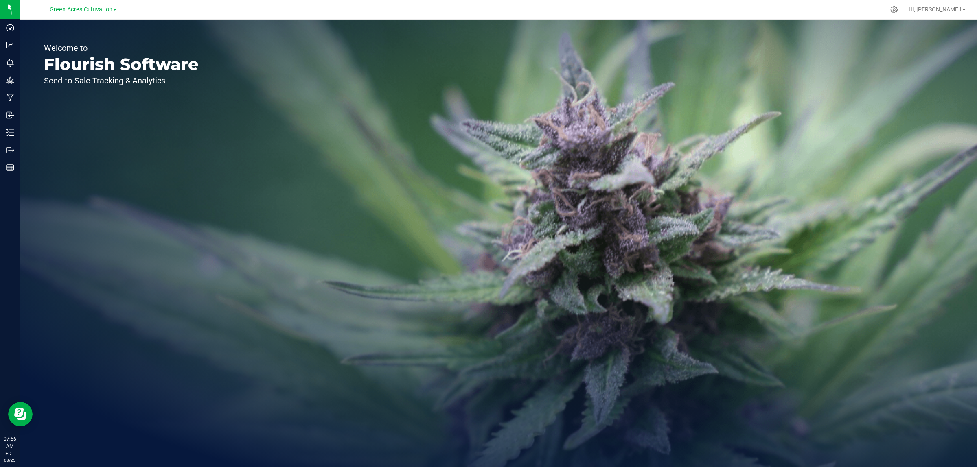
click at [82, 6] on span "Green Acres Cultivation" at bounding box center [81, 9] width 63 height 7
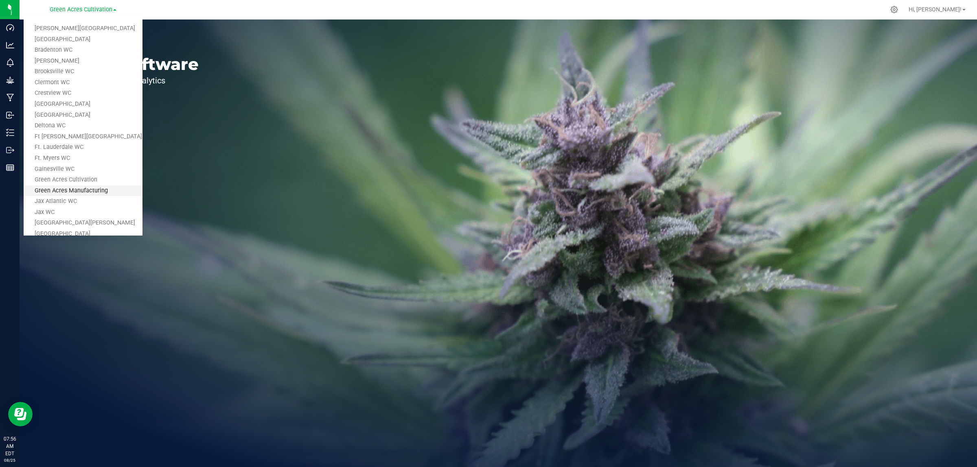
click at [84, 186] on link "Green Acres Manufacturing" at bounding box center [83, 191] width 119 height 11
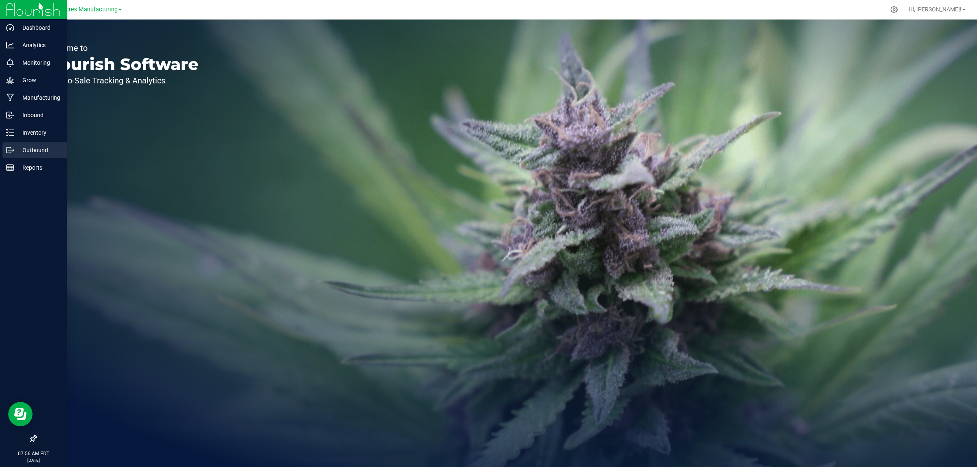
click at [29, 147] on p "Outbound" at bounding box center [38, 150] width 49 height 10
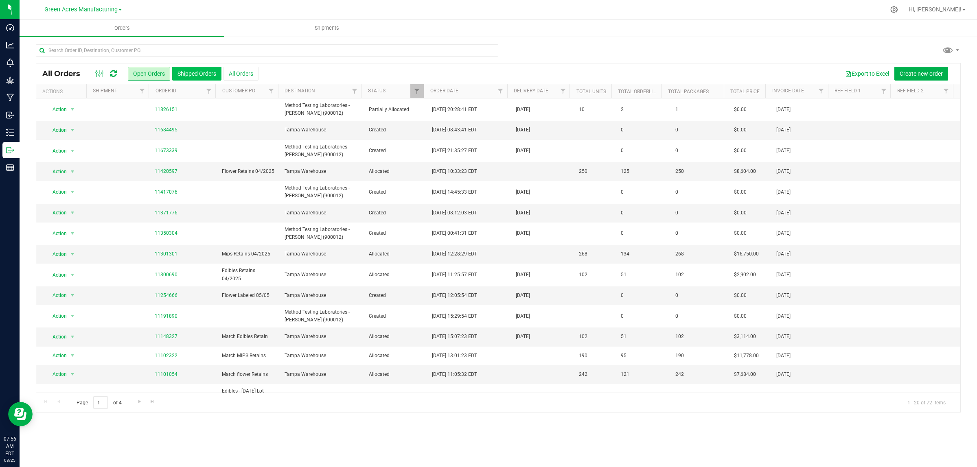
click at [187, 73] on button "Shipped Orders" at bounding box center [196, 74] width 49 height 14
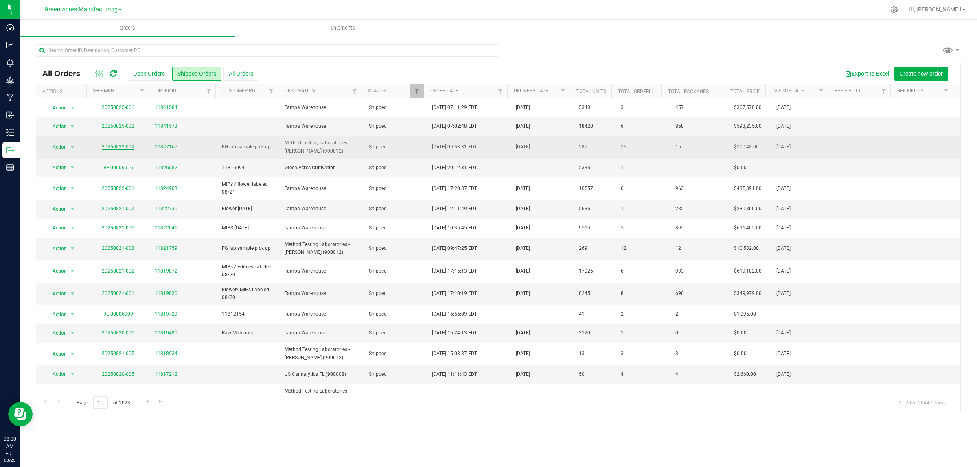
click at [119, 149] on link "20250822-002" at bounding box center [118, 147] width 33 height 6
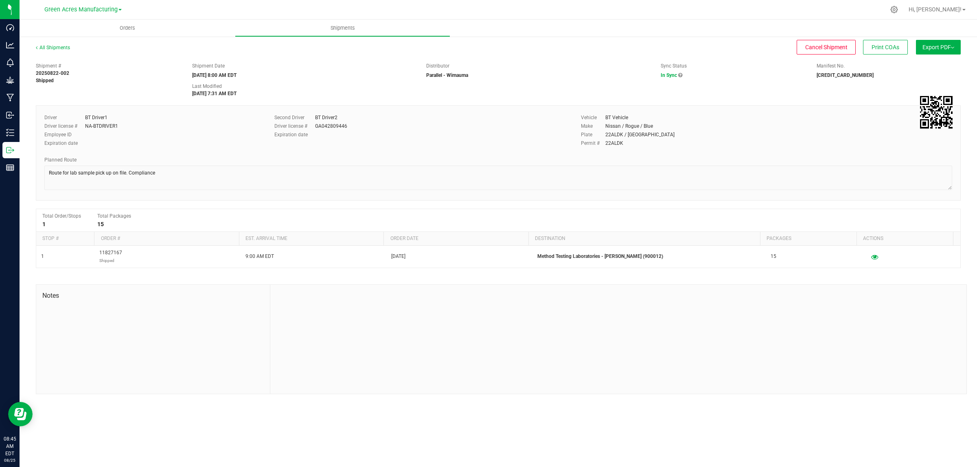
click at [43, 42] on div "All Shipments Cancel Shipment Print COAs Export PDF Manifest by Package ID Mani…" at bounding box center [499, 219] width 958 height 367
click at [45, 45] on link "All Shipments" at bounding box center [53, 48] width 34 height 6
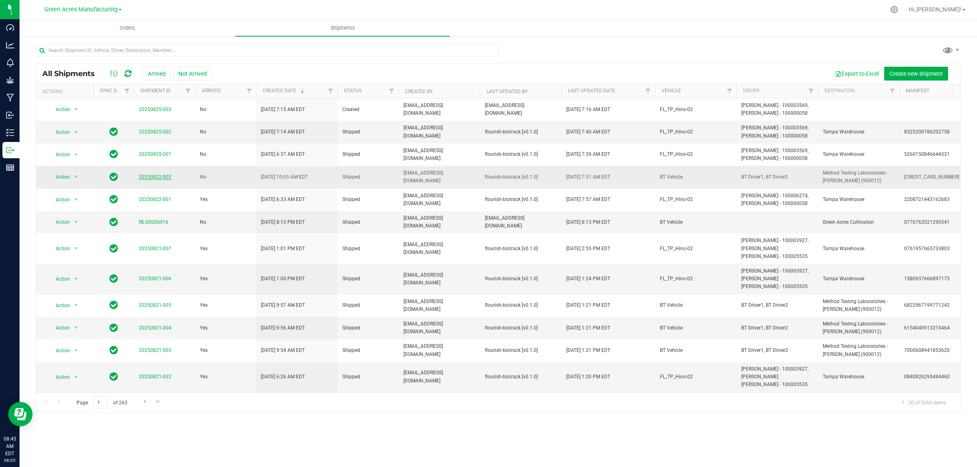
click at [156, 180] on link "20250822-002" at bounding box center [155, 177] width 33 height 6
